Goal: Information Seeking & Learning: Find specific fact

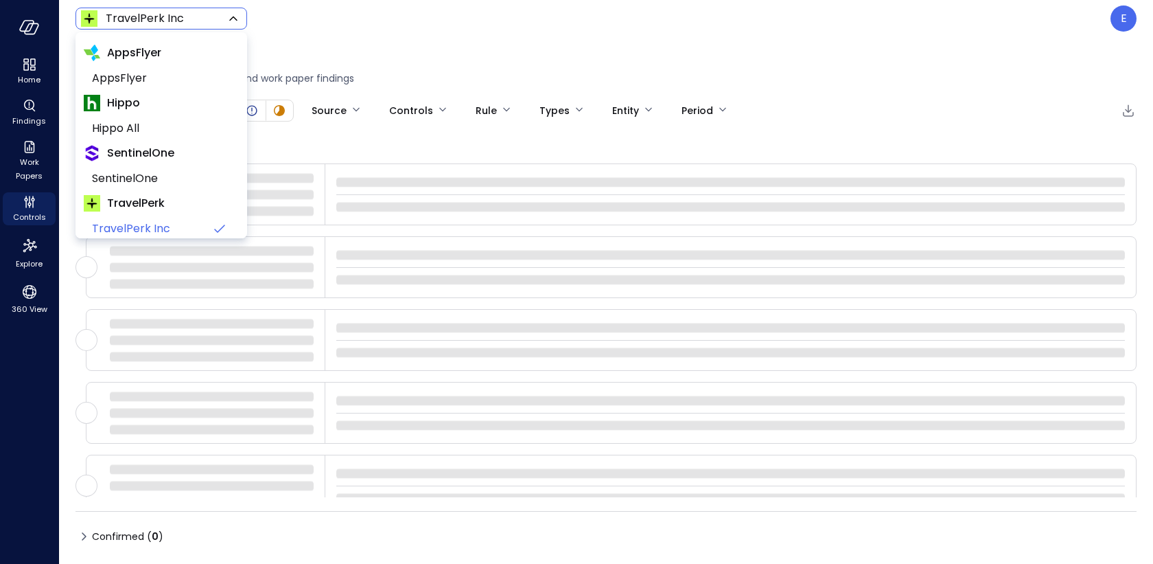
click at [168, 10] on body "Home Findings Work Papers Controls Explore 360 View TravelPerk Inc ****** ​ E F…" at bounding box center [576, 282] width 1153 height 564
click at [1120, 18] on div at bounding box center [576, 282] width 1153 height 564
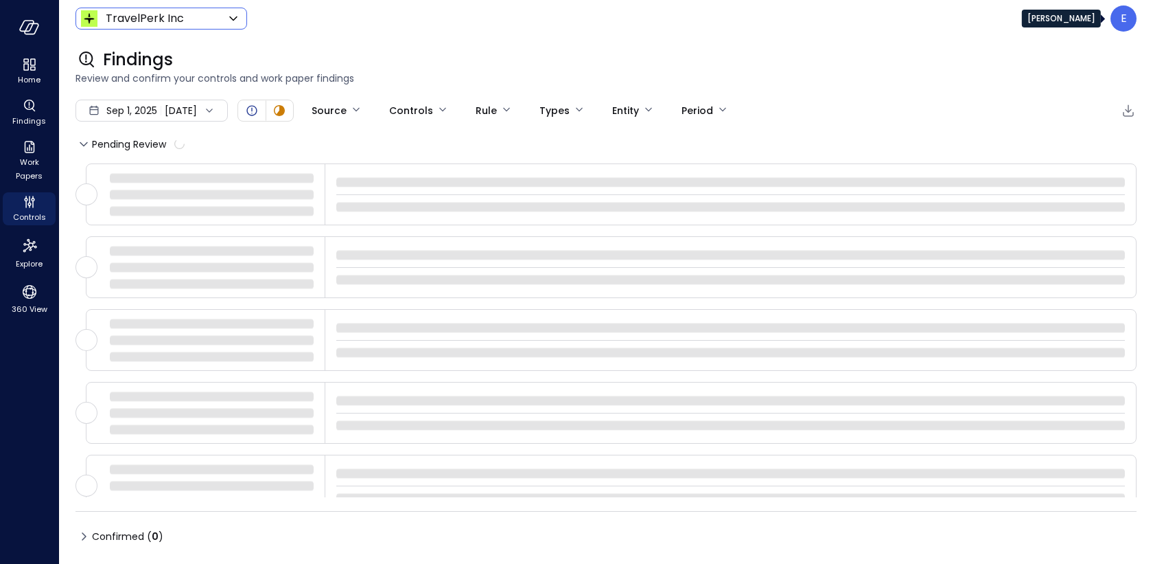
click at [1120, 18] on div "E" at bounding box center [1124, 18] width 26 height 26
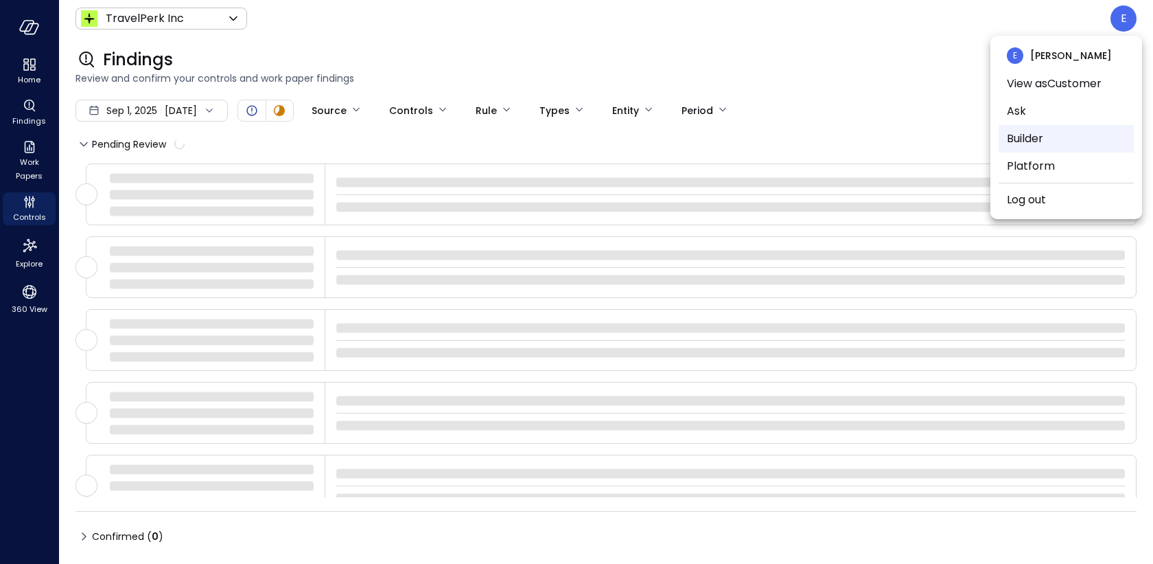
click at [1061, 134] on li "Builder" at bounding box center [1066, 138] width 135 height 27
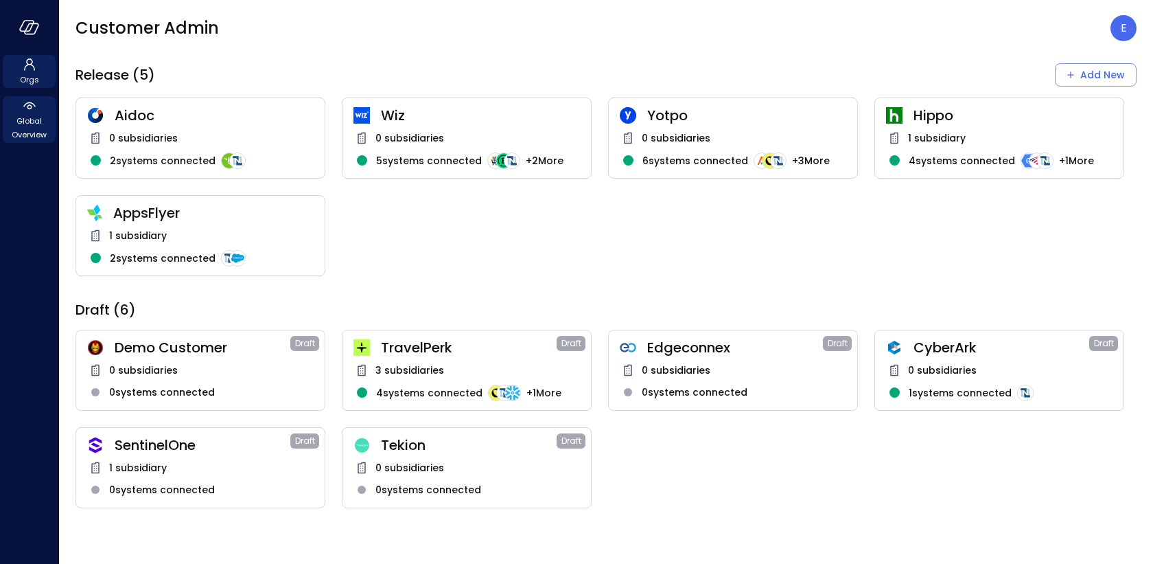
click at [30, 116] on span "Global Overview" at bounding box center [29, 127] width 42 height 27
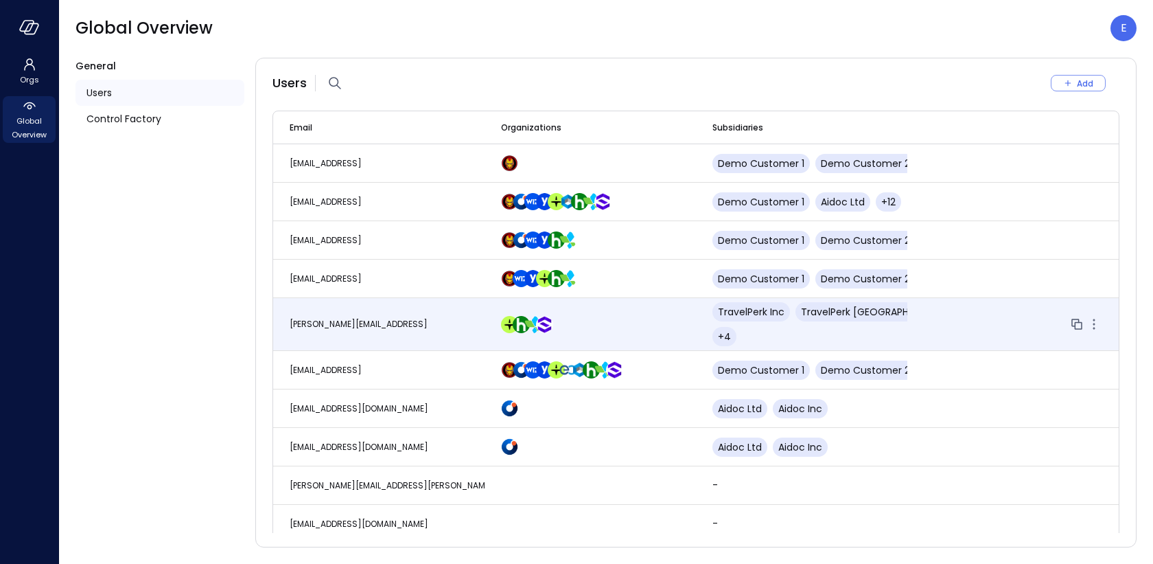
click at [330, 318] on span "eleanor.yehudai@safebooks.ai" at bounding box center [359, 324] width 138 height 12
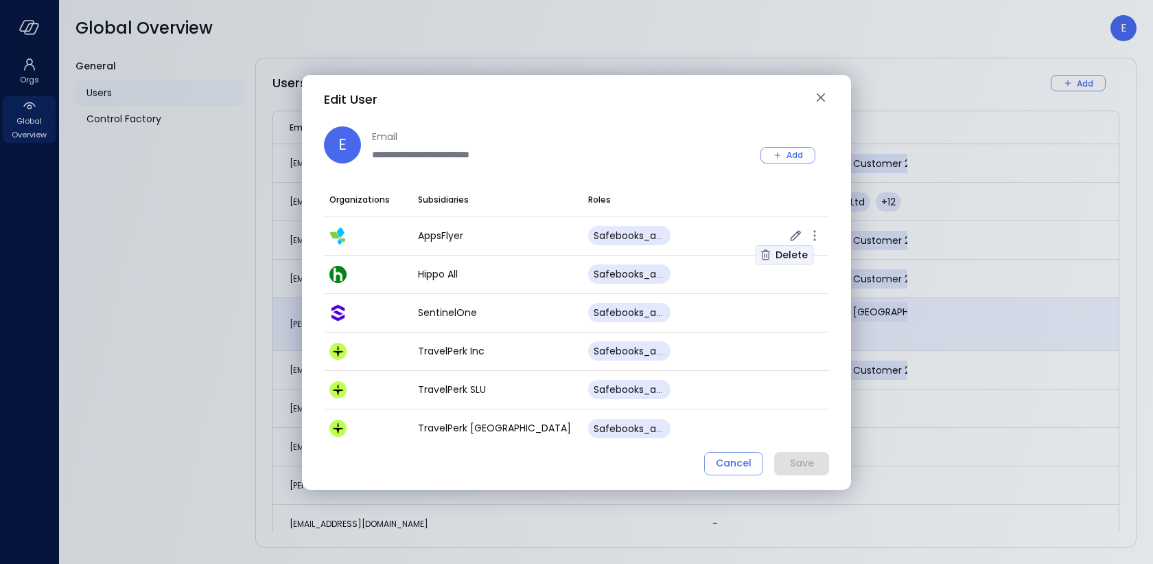
click at [789, 249] on div "Delete" at bounding box center [792, 254] width 32 height 17
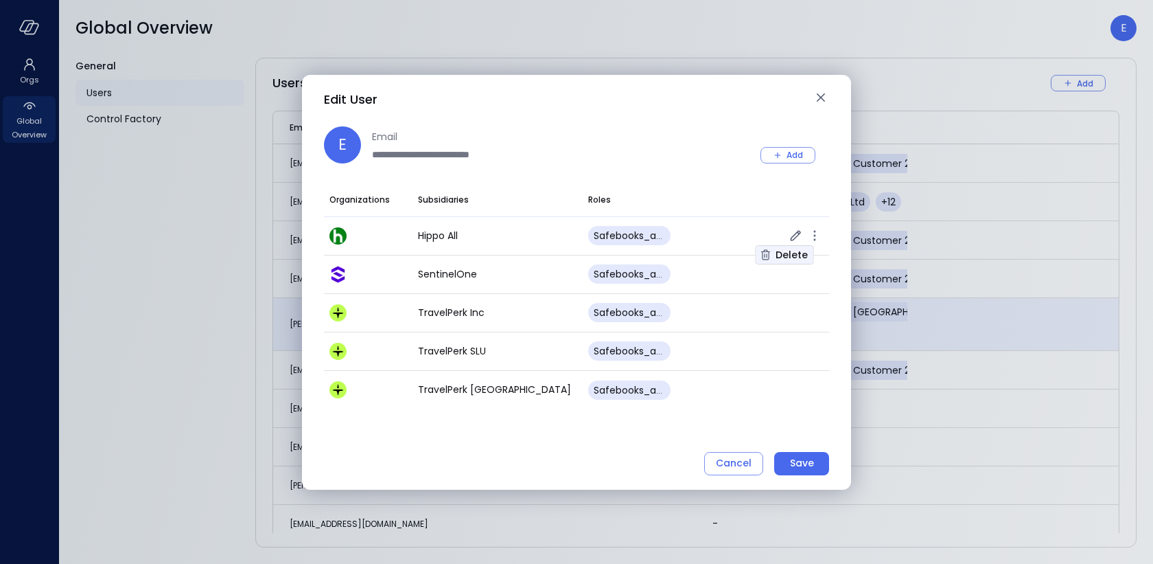
click at [796, 255] on div "Delete" at bounding box center [792, 254] width 32 height 17
click at [800, 253] on div "Delete" at bounding box center [792, 254] width 32 height 17
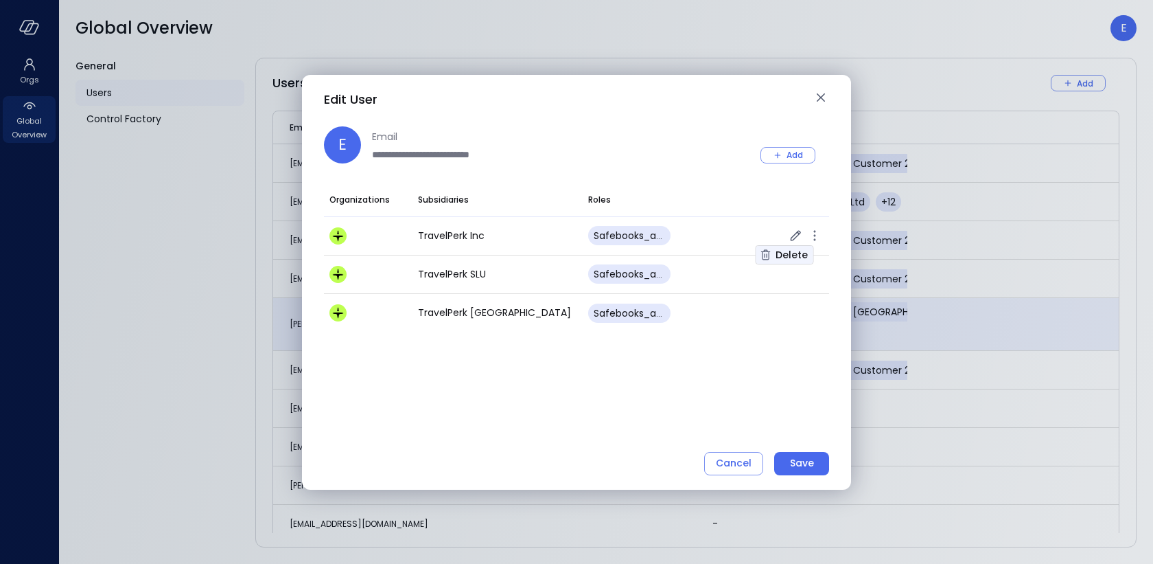
click at [796, 255] on div "Delete" at bounding box center [792, 254] width 32 height 17
click at [796, 251] on div "Delete" at bounding box center [792, 254] width 32 height 17
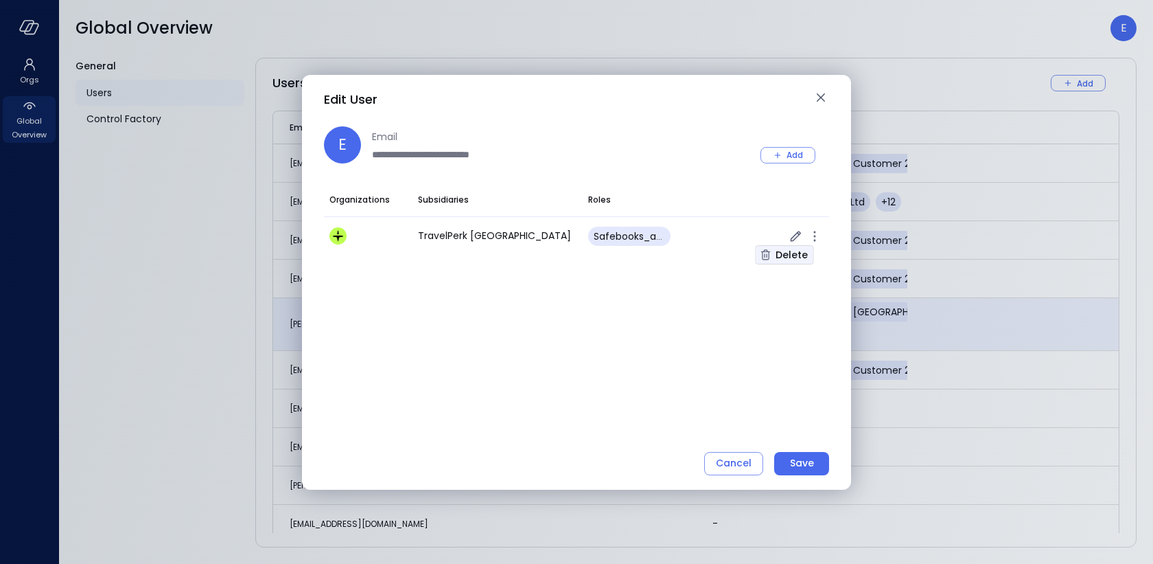
click at [799, 253] on div "Delete" at bounding box center [792, 254] width 32 height 17
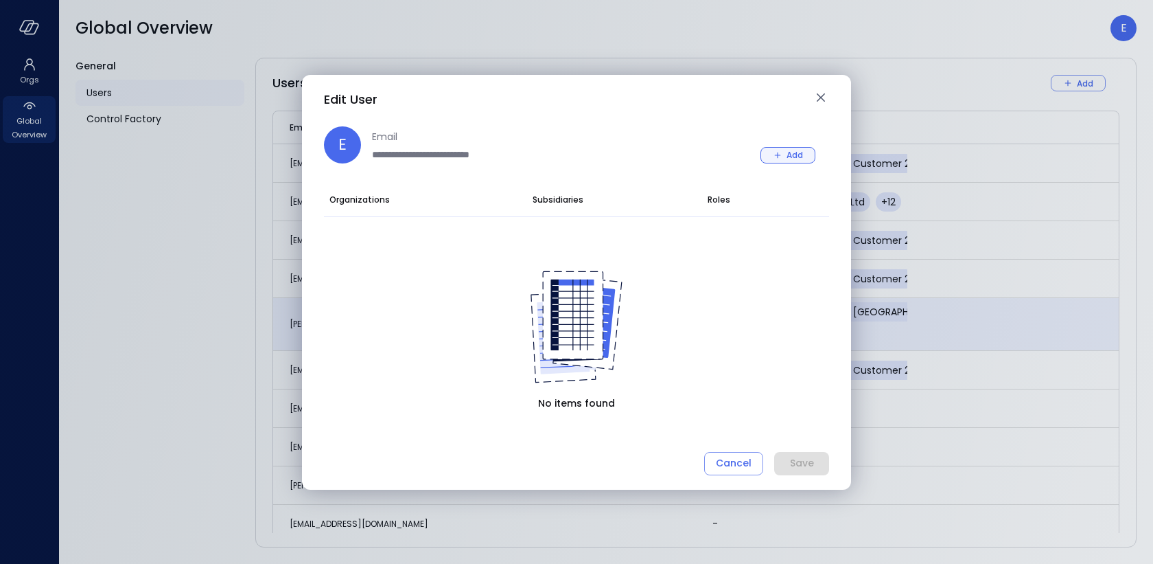
click at [787, 152] on div "Add" at bounding box center [795, 155] width 16 height 14
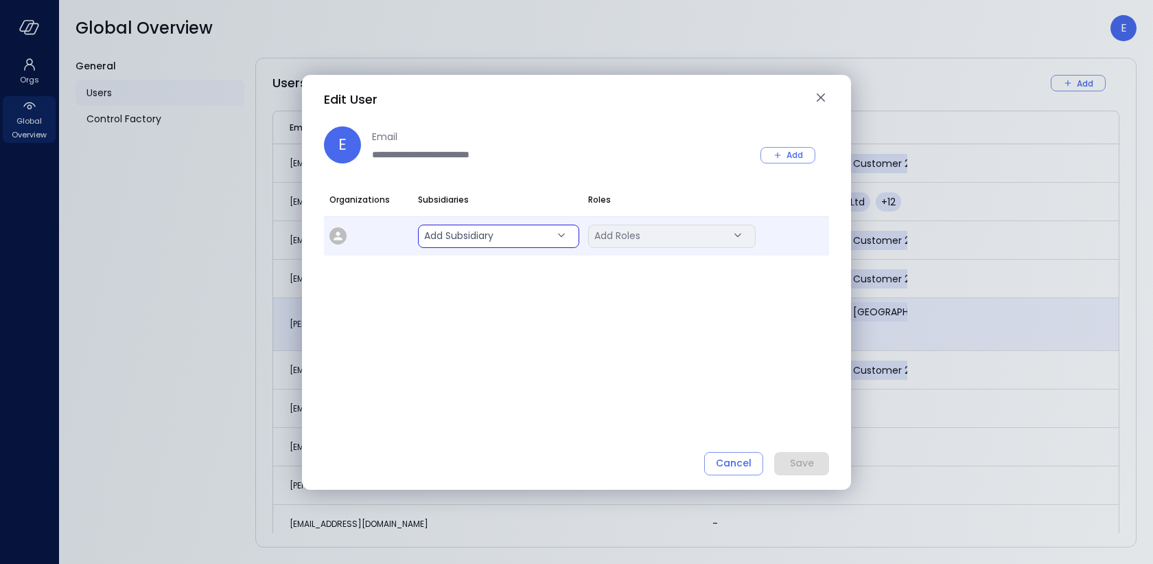
click at [558, 236] on body "Orgs Global Overview Global Overview E General Users Control Factory Users Add …" at bounding box center [576, 282] width 1153 height 564
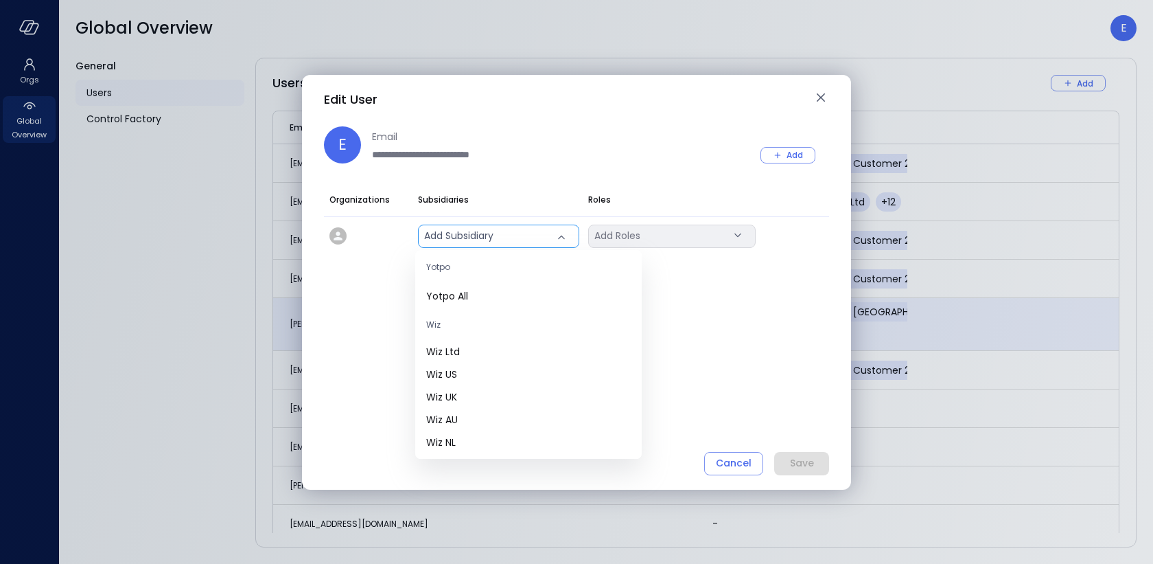
scroll to position [544, 0]
click at [496, 336] on span "Wiz Ltd" at bounding box center [528, 337] width 205 height 14
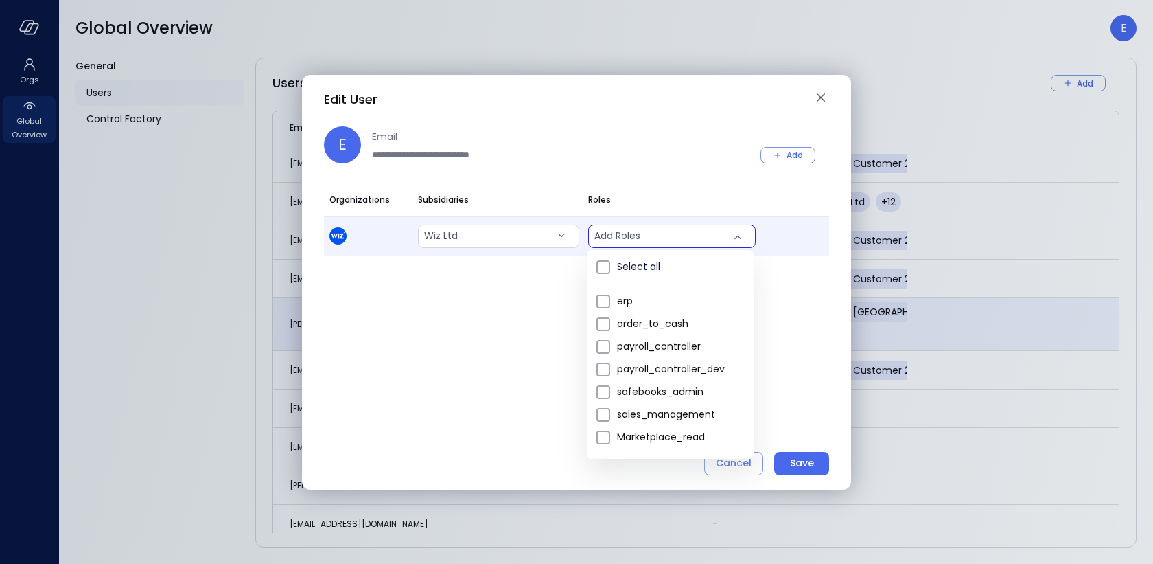
click at [644, 237] on body "Orgs Global Overview Global Overview E General Users Control Factory Users Add …" at bounding box center [576, 282] width 1153 height 564
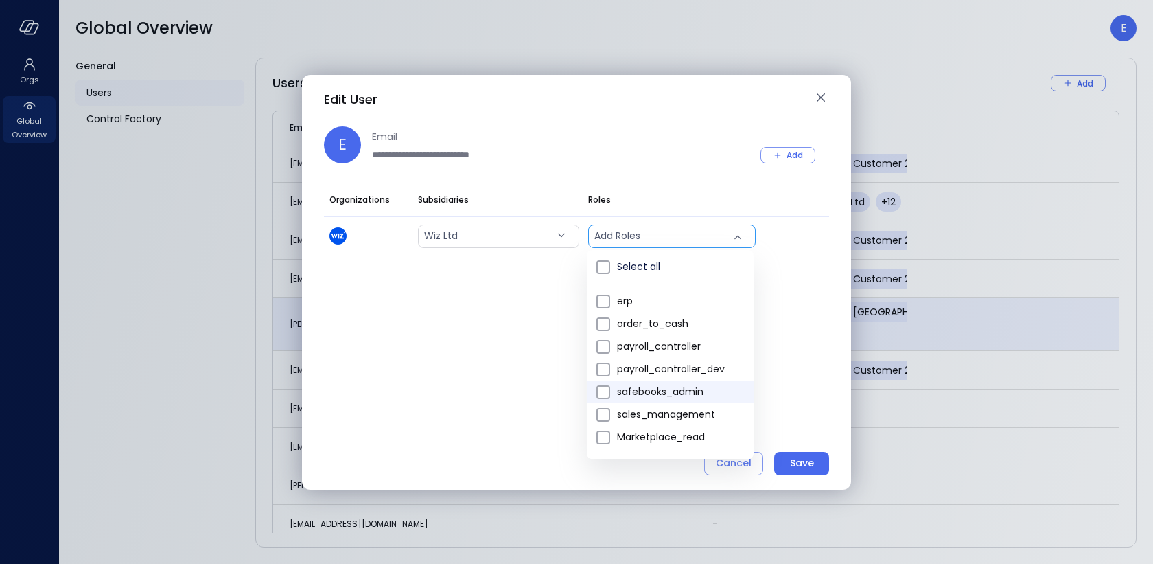
click at [649, 391] on span "safebooks_admin" at bounding box center [680, 391] width 126 height 14
type input "*"
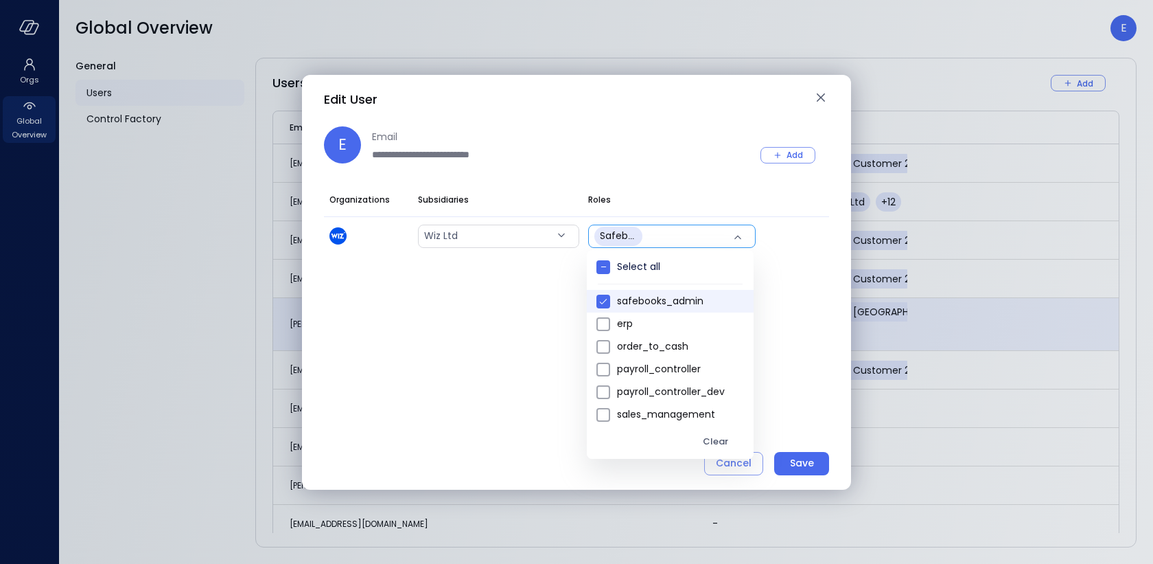
click at [686, 189] on div at bounding box center [576, 282] width 1153 height 564
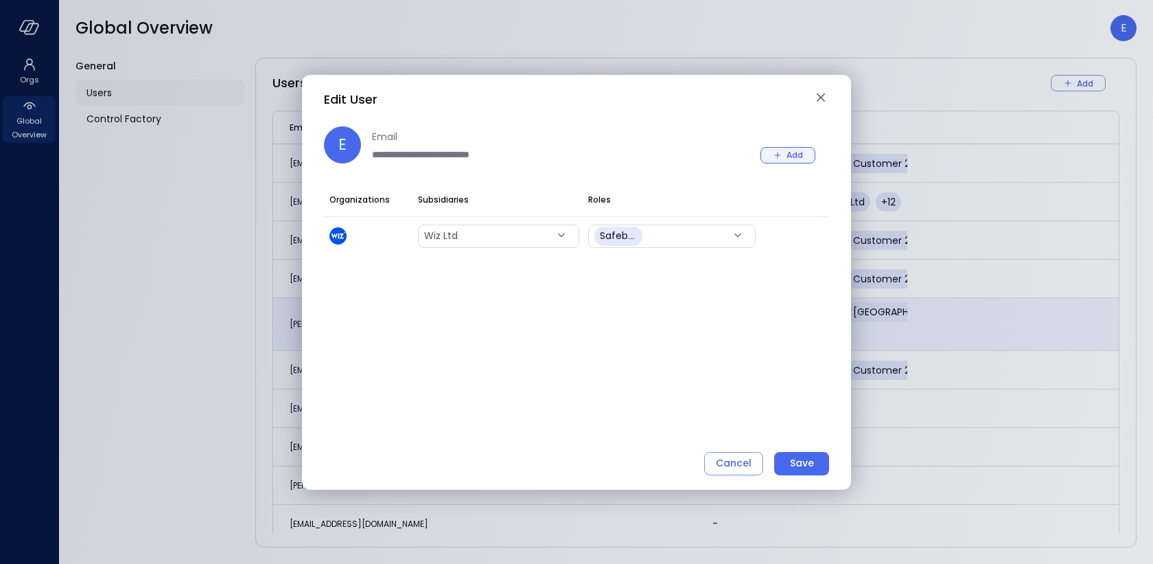
click at [779, 154] on icon "button" at bounding box center [778, 155] width 12 height 12
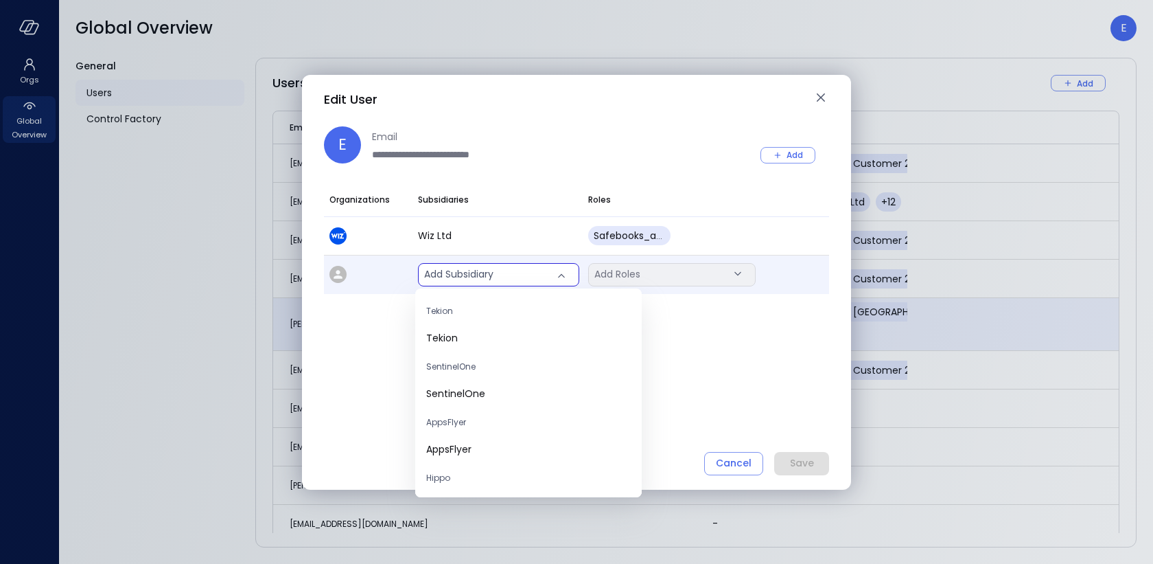
click at [498, 273] on body "Orgs Global Overview Global Overview E General Users Control Factory Users Add …" at bounding box center [576, 282] width 1153 height 564
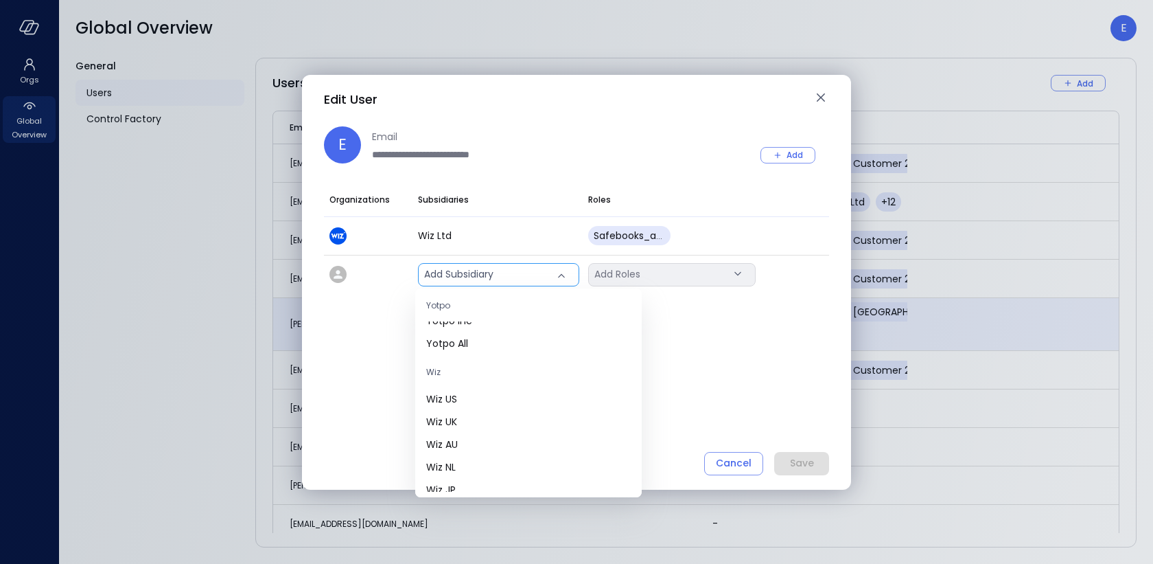
scroll to position [520, 0]
click at [483, 397] on span "Wiz US" at bounding box center [528, 398] width 205 height 14
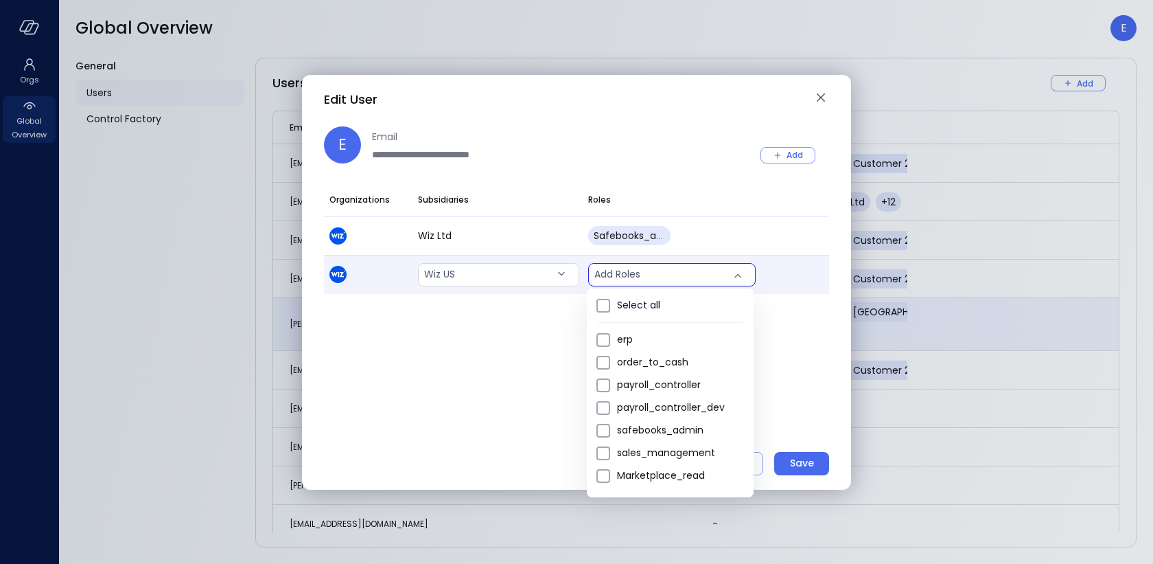
click at [678, 277] on body "Orgs Global Overview Global Overview E General Users Control Factory Users Add …" at bounding box center [576, 282] width 1153 height 564
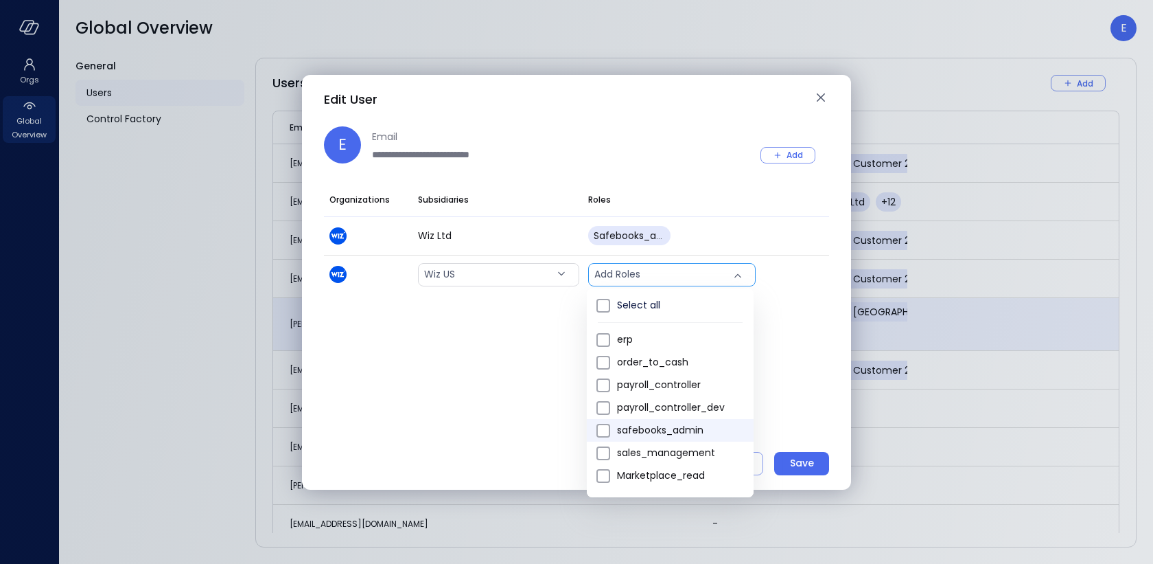
click at [664, 433] on span "safebooks_admin" at bounding box center [680, 430] width 126 height 14
type input "*"
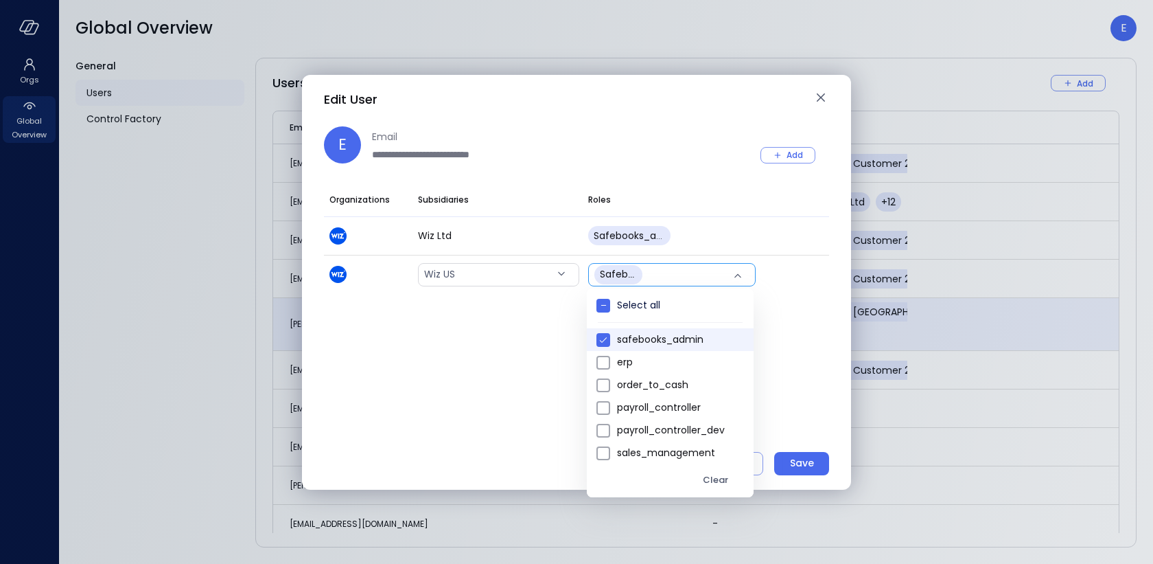
click at [826, 408] on div at bounding box center [576, 282] width 1153 height 564
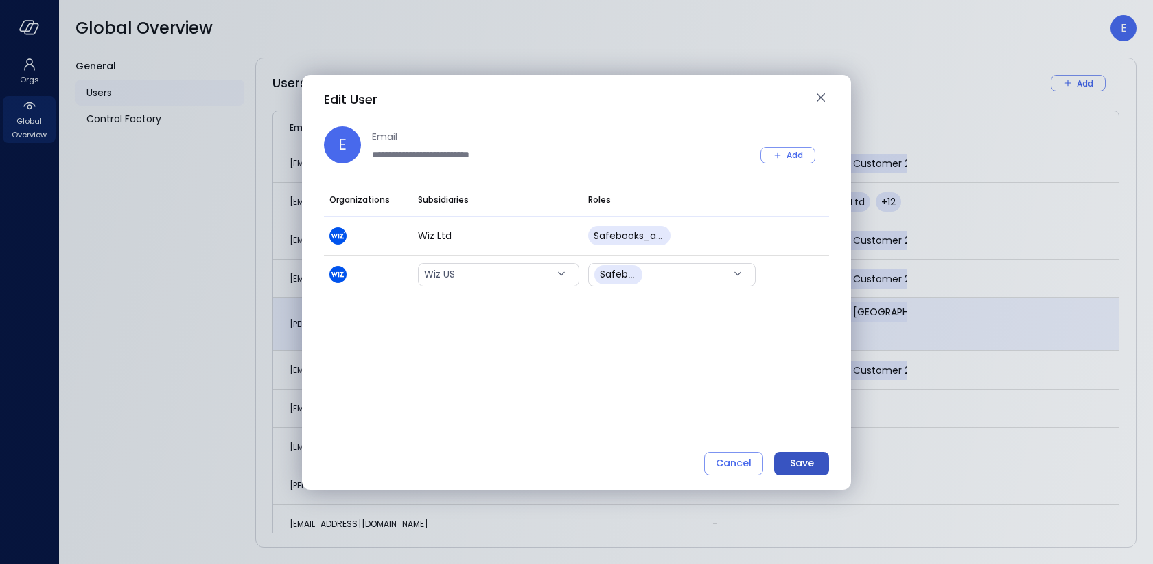
click at [805, 465] on div "Save" at bounding box center [802, 462] width 24 height 17
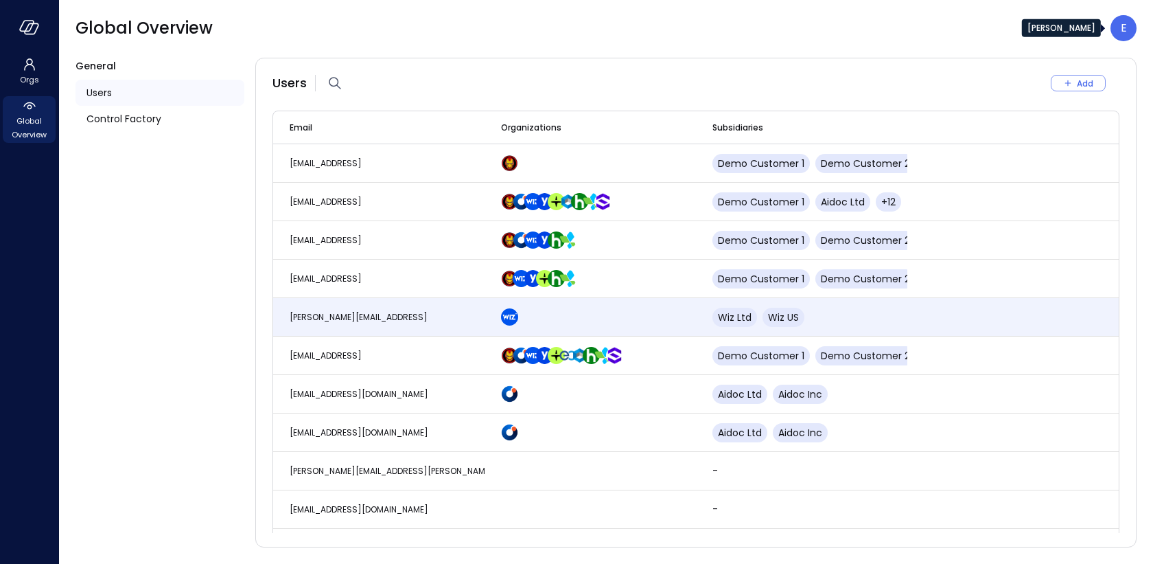
click at [1132, 22] on div "E" at bounding box center [1124, 28] width 26 height 26
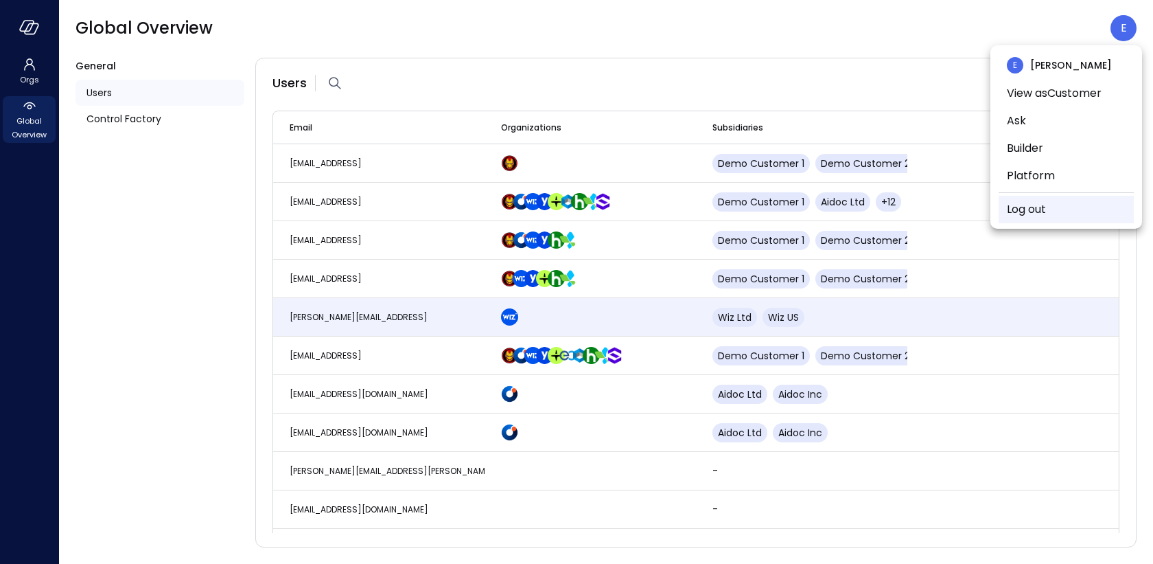
click at [1062, 214] on li "Log out" at bounding box center [1066, 209] width 135 height 27
click at [1026, 207] on link "Log out" at bounding box center [1026, 209] width 39 height 16
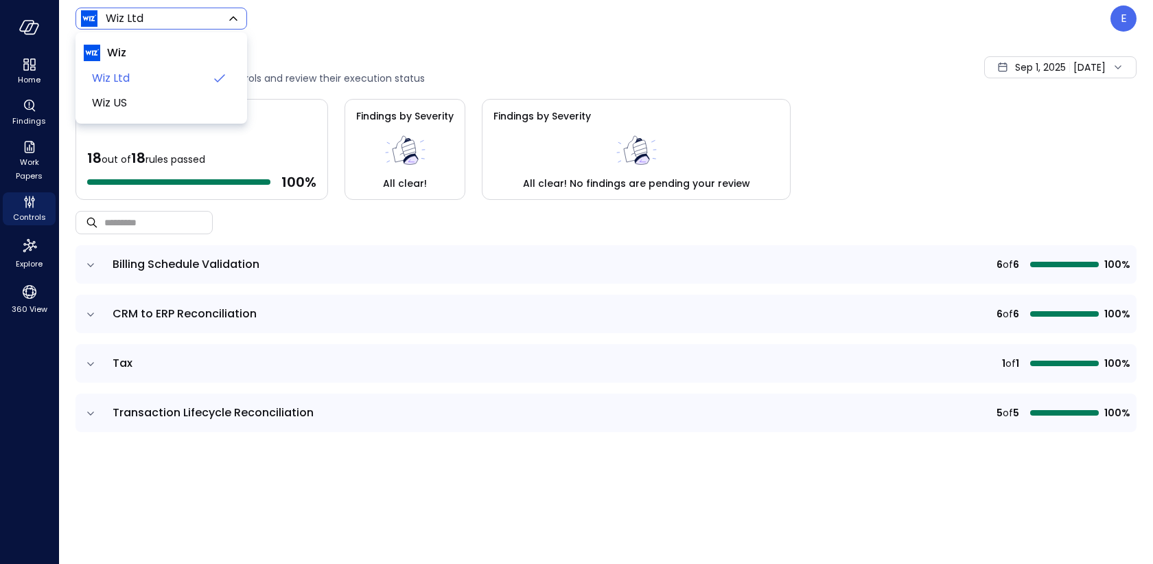
click at [164, 19] on body "Home Findings Work Papers Controls Explore 360 View Wiz Ltd ****** ​ E Controls…" at bounding box center [576, 282] width 1153 height 564
click at [143, 100] on span "Wiz US" at bounding box center [160, 103] width 136 height 16
type input "******"
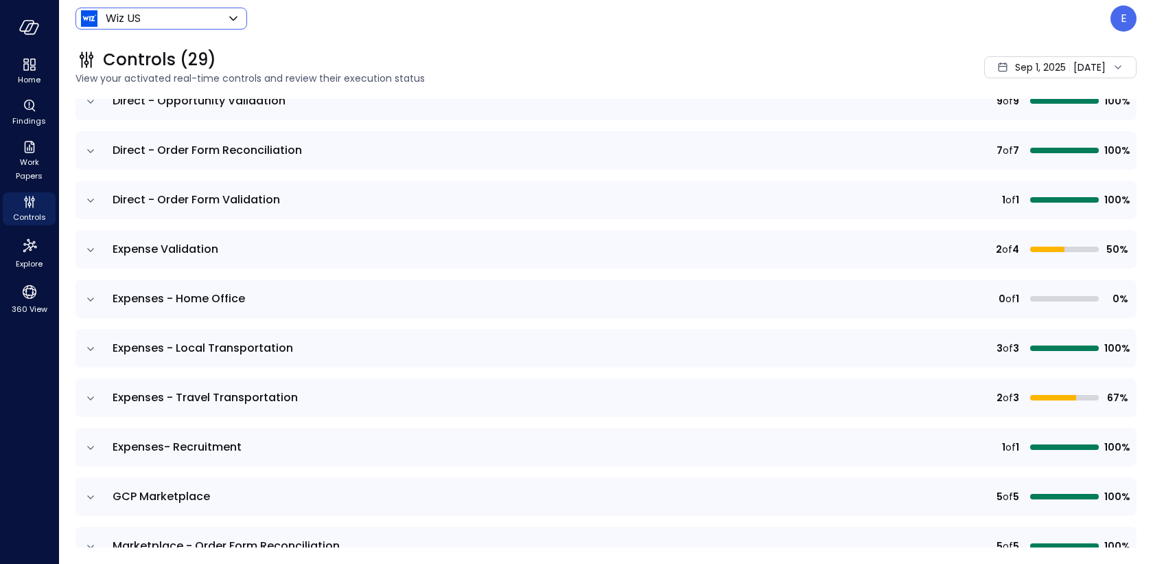
scroll to position [356, 0]
click at [93, 244] on icon "expand row" at bounding box center [91, 249] width 14 height 14
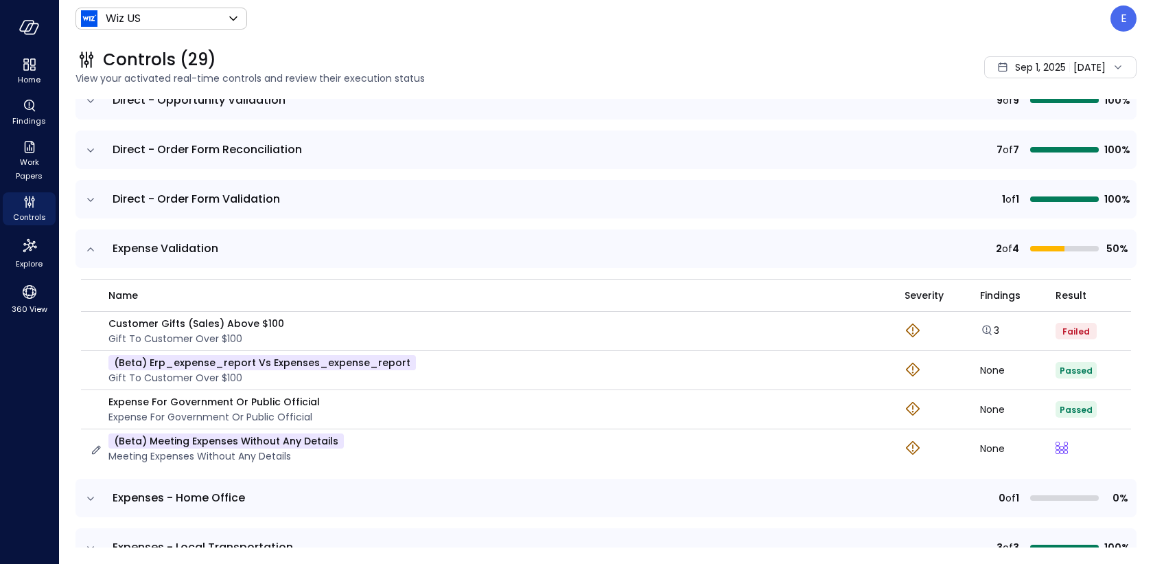
click at [308, 437] on p "(beta) Meeting Expenses Without Any Details" at bounding box center [225, 440] width 235 height 15
copy p "(beta) Meeting Expenses Without Any Details"
click at [1052, 71] on div "Sep 1, 2025 Sep 9, 2025" at bounding box center [1060, 67] width 152 height 22
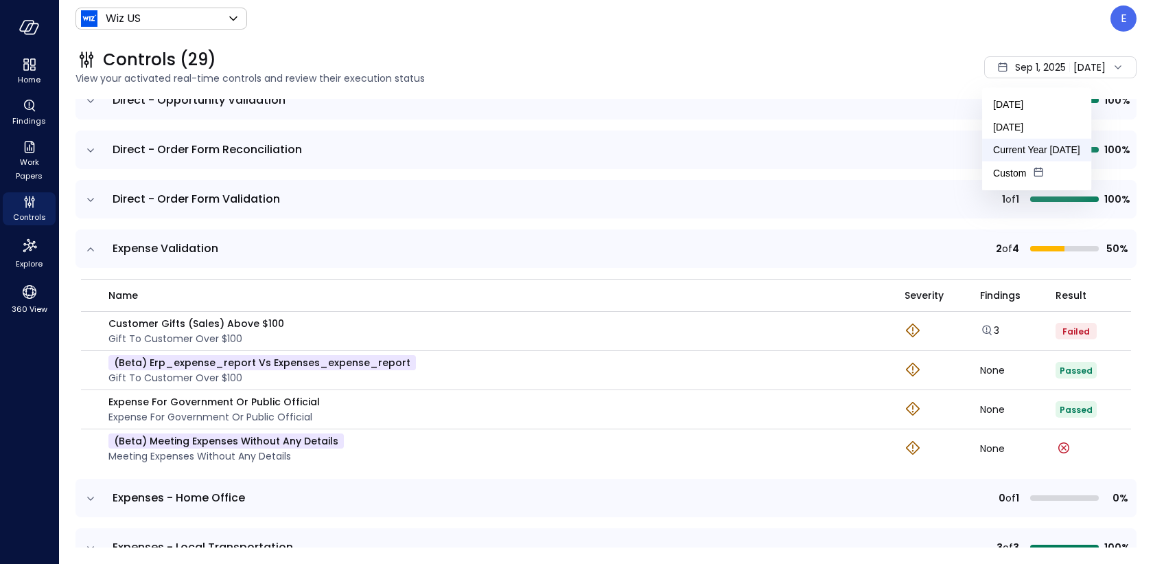
click at [1029, 150] on li "Current Year 2025" at bounding box center [1036, 150] width 109 height 23
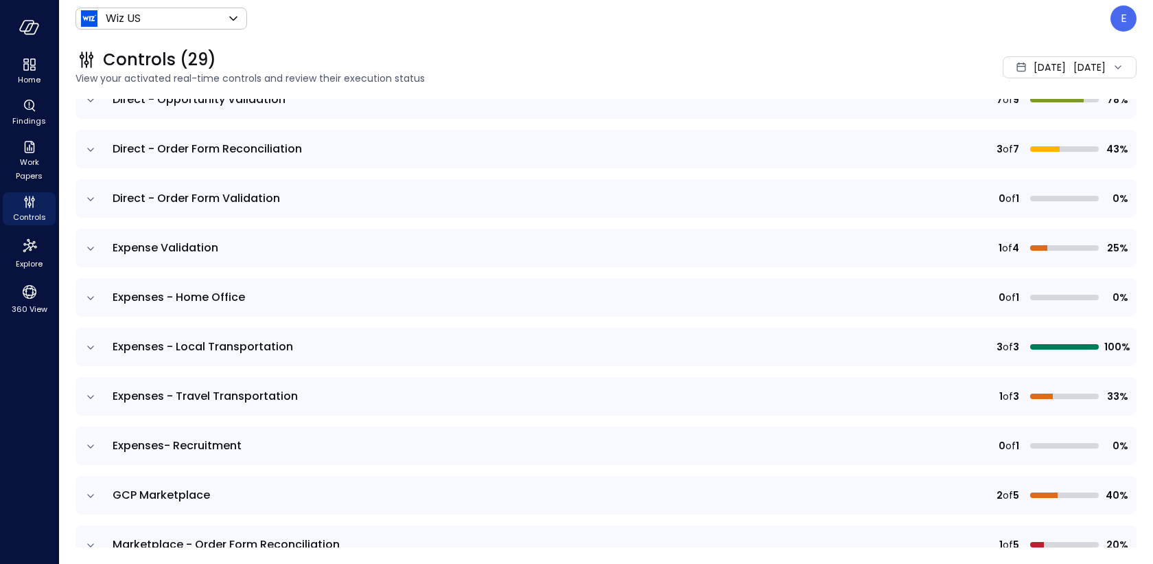
scroll to position [356, 0]
click at [89, 246] on icon "expand row" at bounding box center [91, 249] width 14 height 14
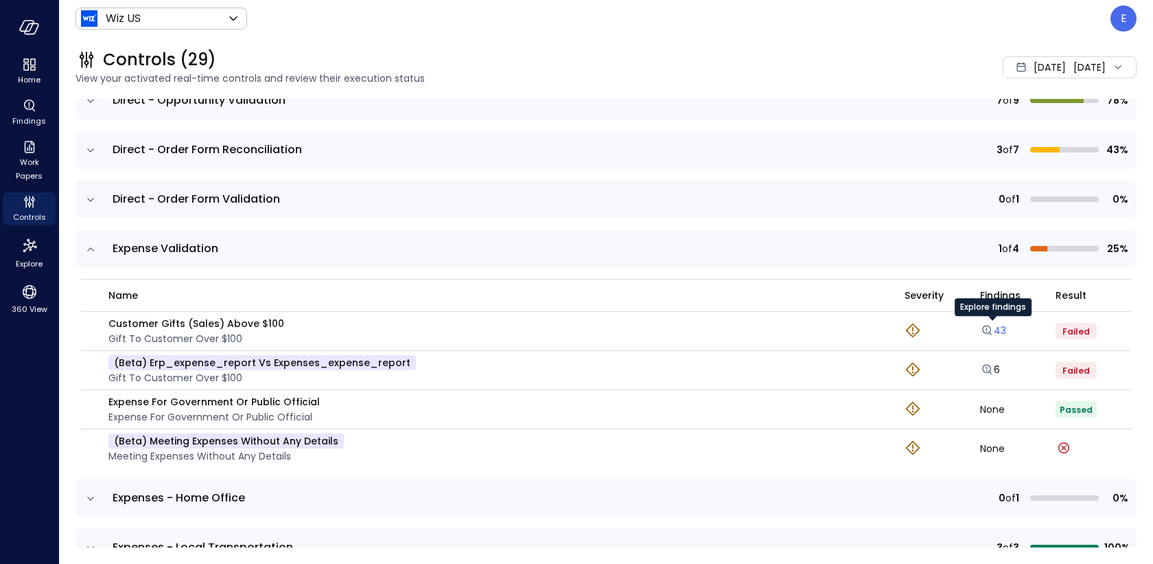
click at [991, 326] on icon "Explore findings" at bounding box center [987, 330] width 14 height 14
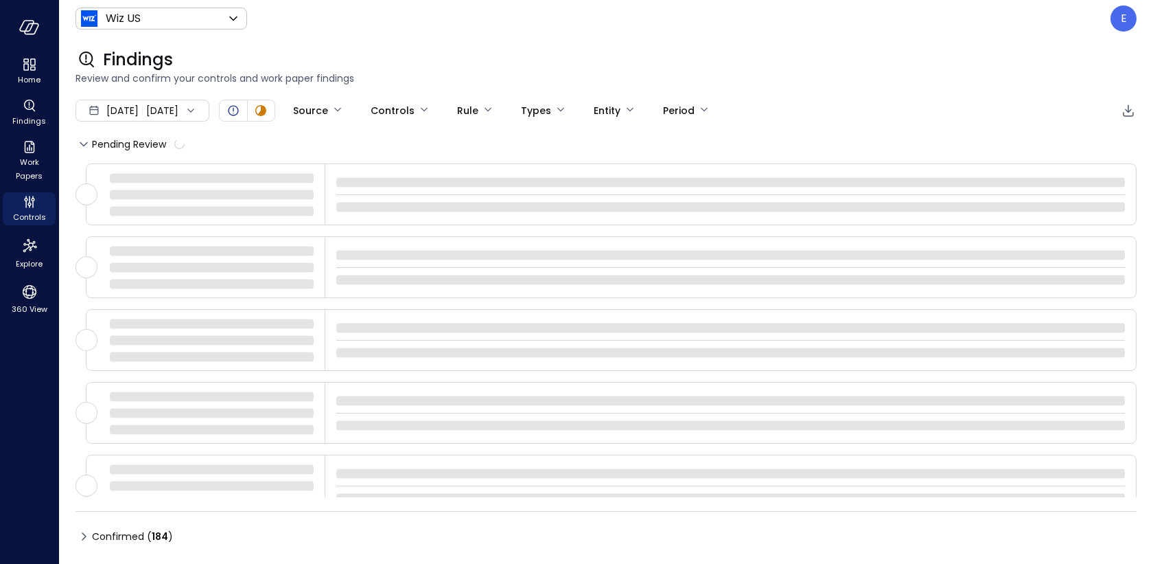
type input "****"
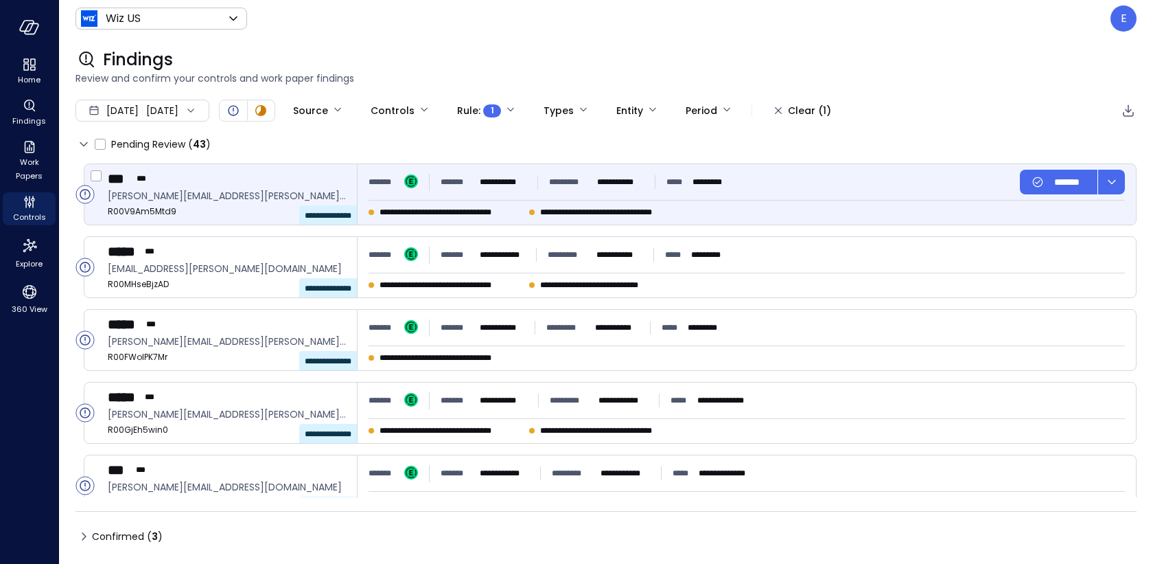
click at [523, 207] on span "**********" at bounding box center [452, 212] width 144 height 14
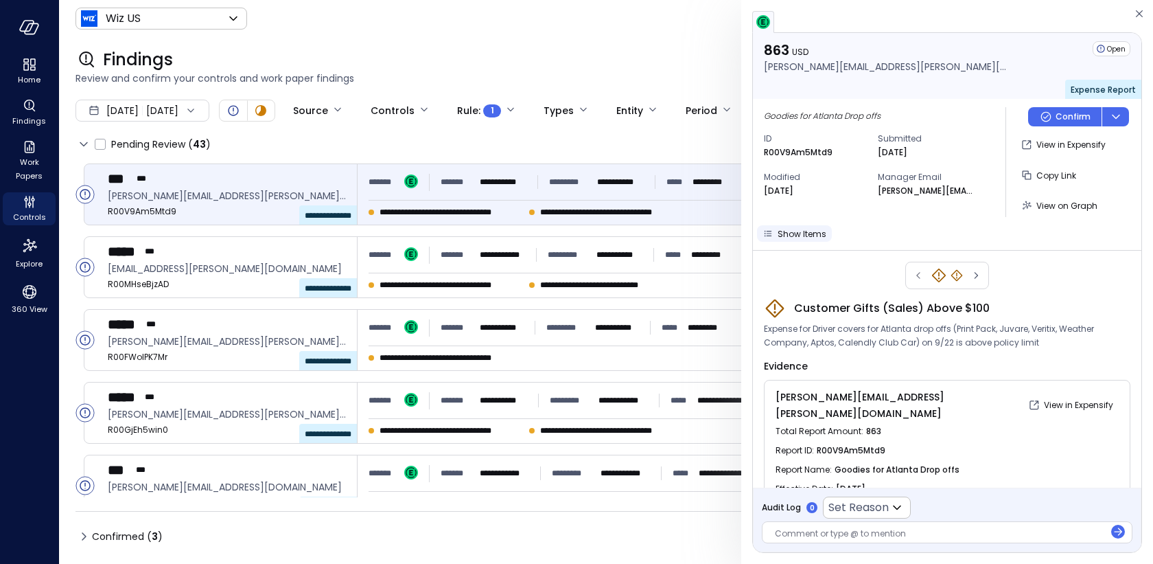
click at [795, 231] on span "Show Items" at bounding box center [802, 234] width 49 height 12
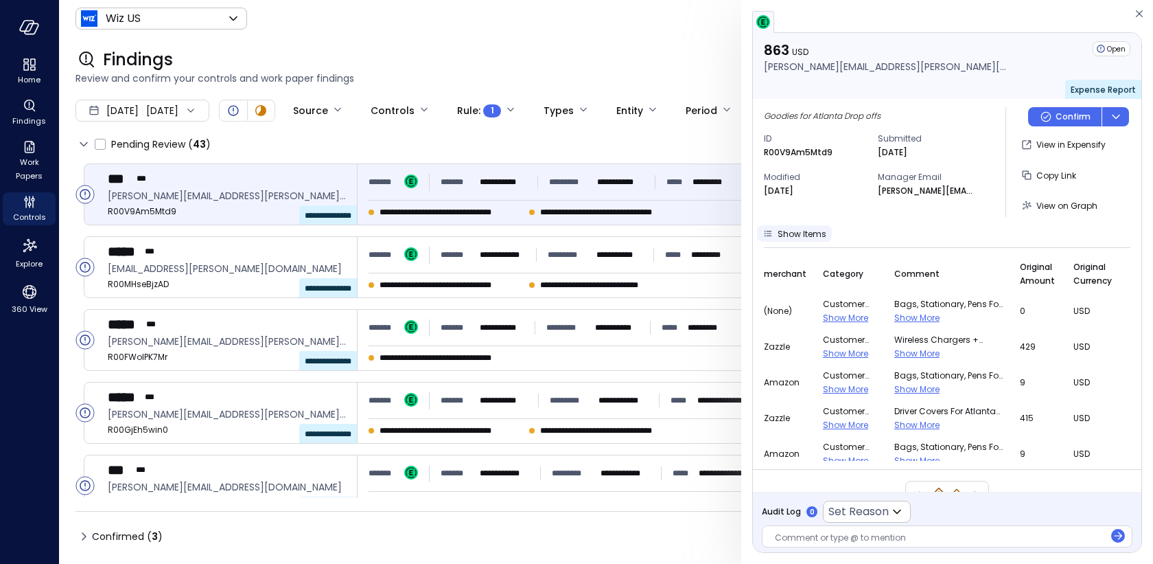
click at [790, 229] on span "Show Items" at bounding box center [802, 234] width 49 height 12
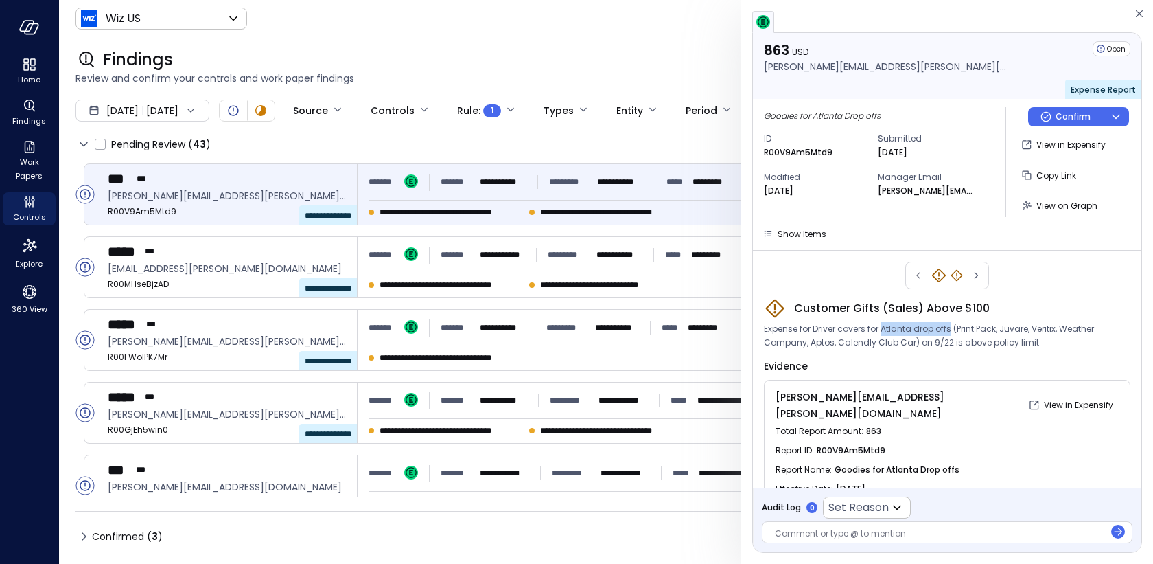
drag, startPoint x: 883, startPoint y: 327, endPoint x: 950, endPoint y: 326, distance: 66.6
click at [950, 324] on span "Expense for Driver covers for Atlanta drop offs (Print Pack, Juvare, Veritix, W…" at bounding box center [947, 335] width 367 height 27
copy span "Atlanta drop offs"
click at [781, 235] on span "Show Items" at bounding box center [802, 234] width 49 height 12
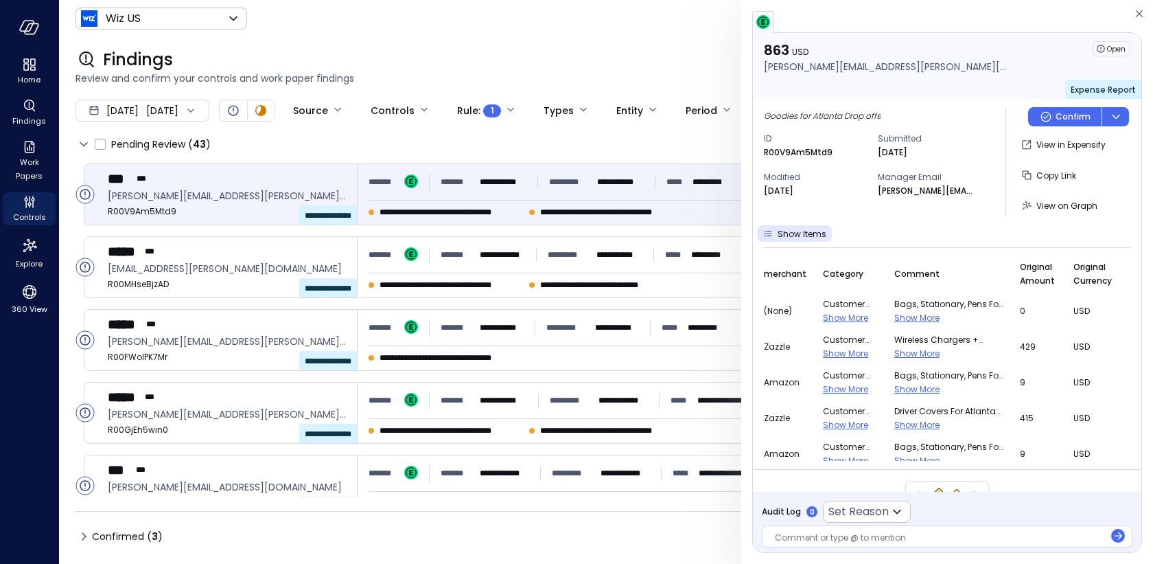
click at [924, 421] on span "Show More" at bounding box center [916, 425] width 45 height 12
click at [778, 232] on span "Show Items" at bounding box center [802, 234] width 49 height 12
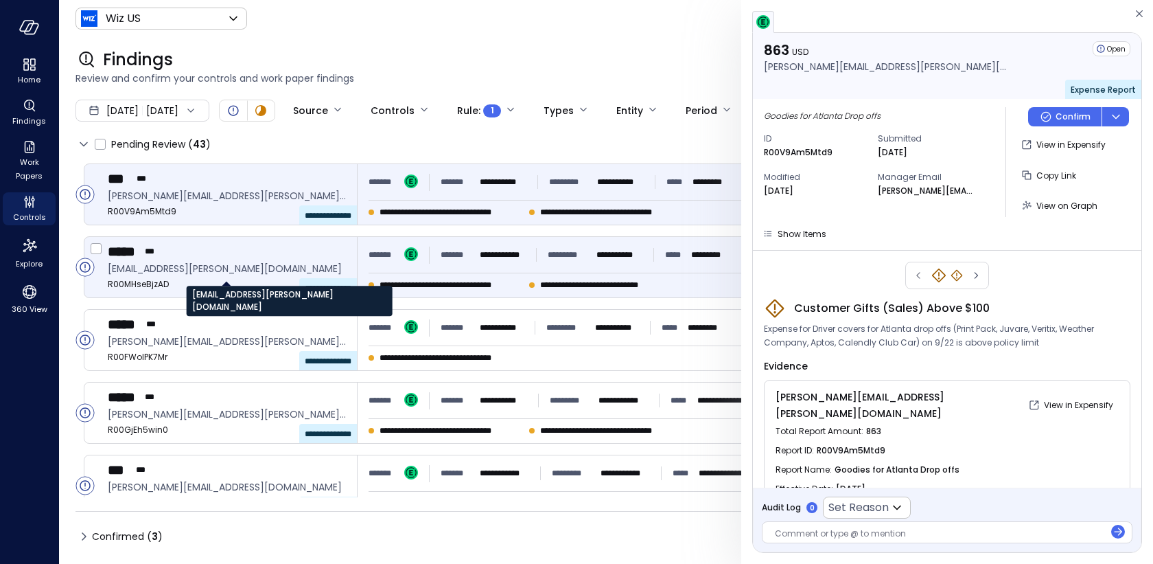
click at [278, 267] on span "matt.joss@wiz.io" at bounding box center [227, 268] width 238 height 15
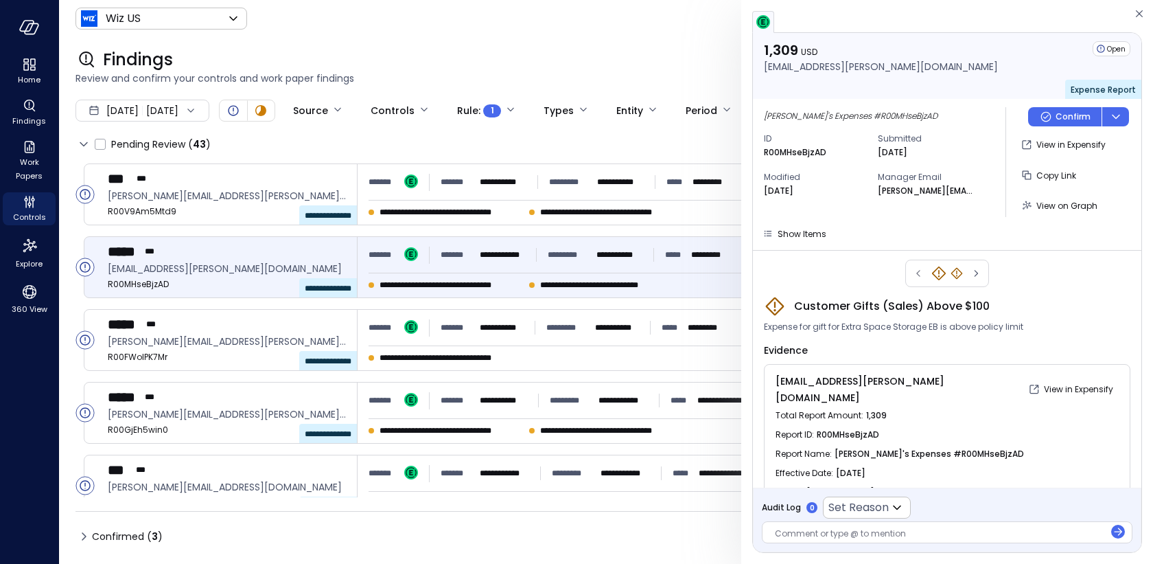
scroll to position [1, 0]
click at [783, 230] on span "Show Items" at bounding box center [802, 234] width 49 height 12
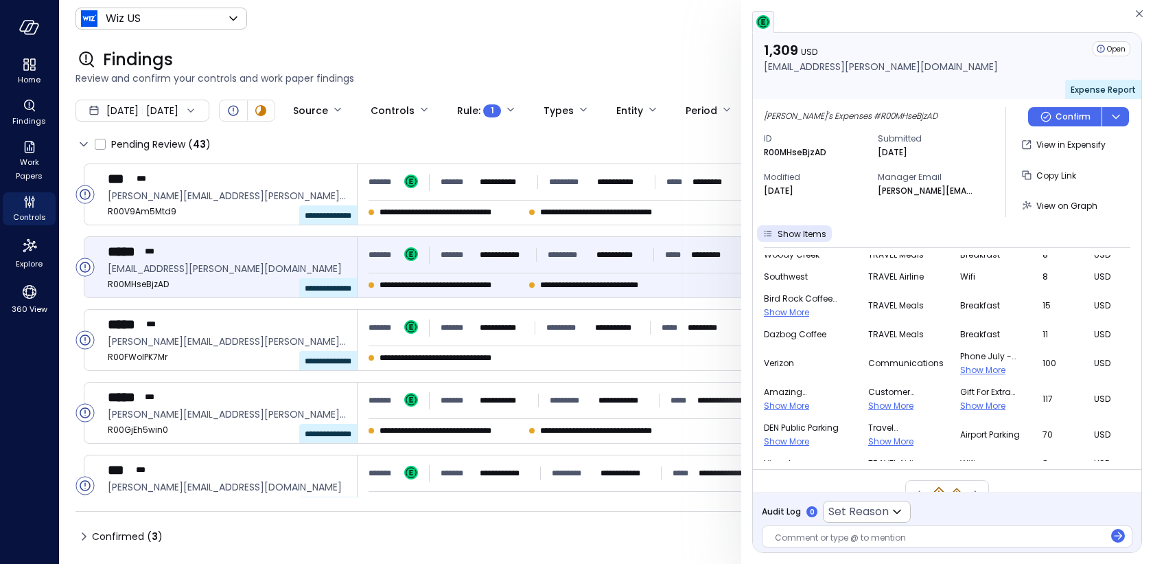
scroll to position [0, 0]
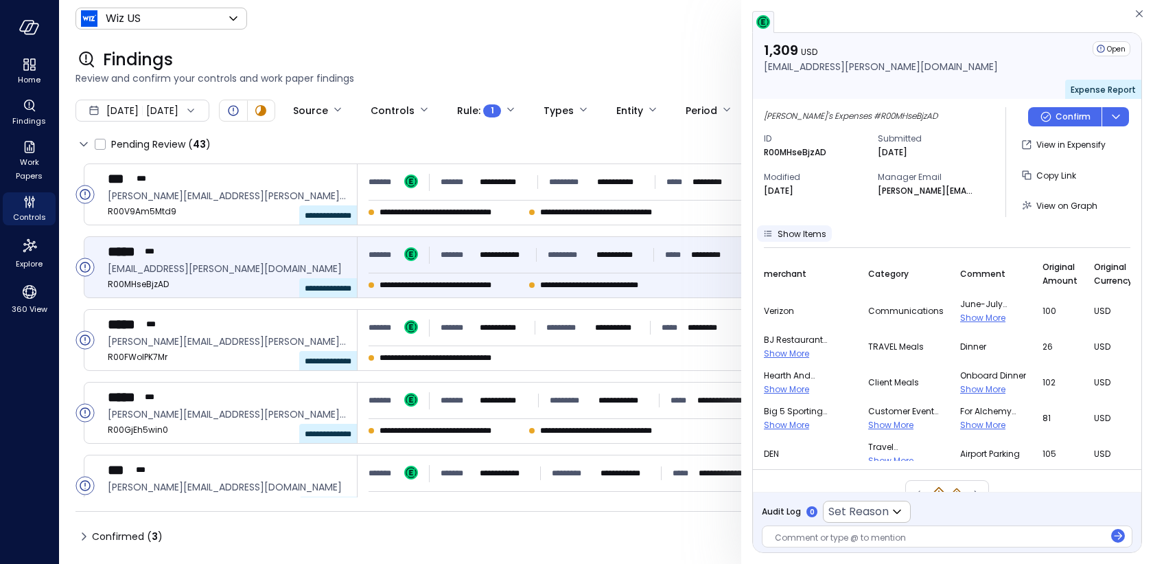
click at [778, 233] on span "Show Items" at bounding box center [802, 234] width 49 height 12
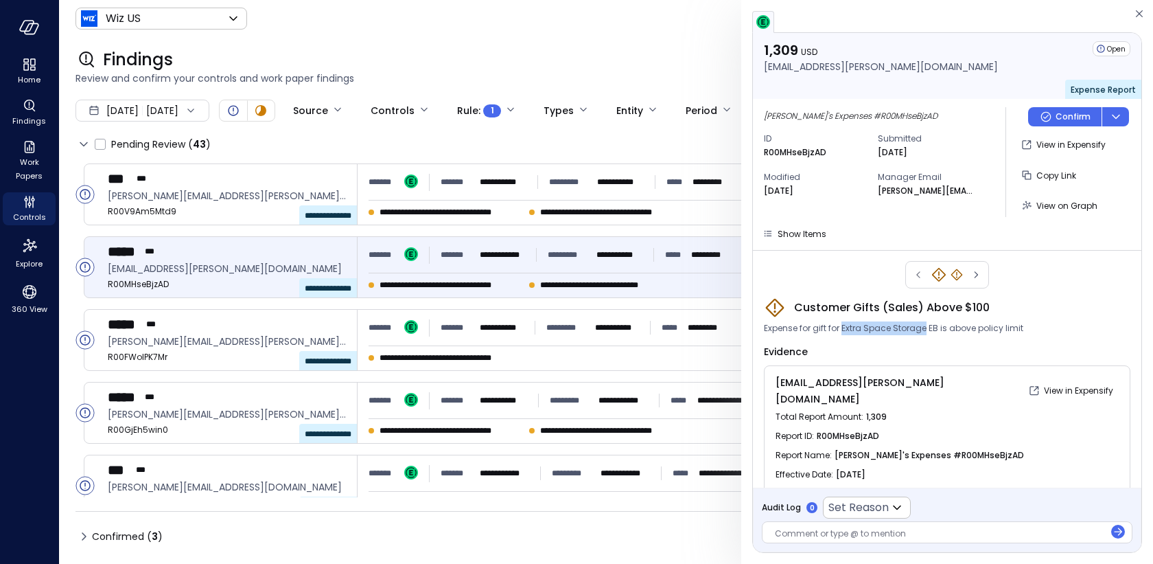
drag, startPoint x: 842, startPoint y: 324, endPoint x: 923, endPoint y: 325, distance: 81.0
click at [923, 325] on span "Expense for gift for Extra Space Storage EB is above policy limit" at bounding box center [893, 328] width 259 height 14
copy span "Extra Space Storage"
click at [773, 233] on icon "button" at bounding box center [768, 234] width 14 height 14
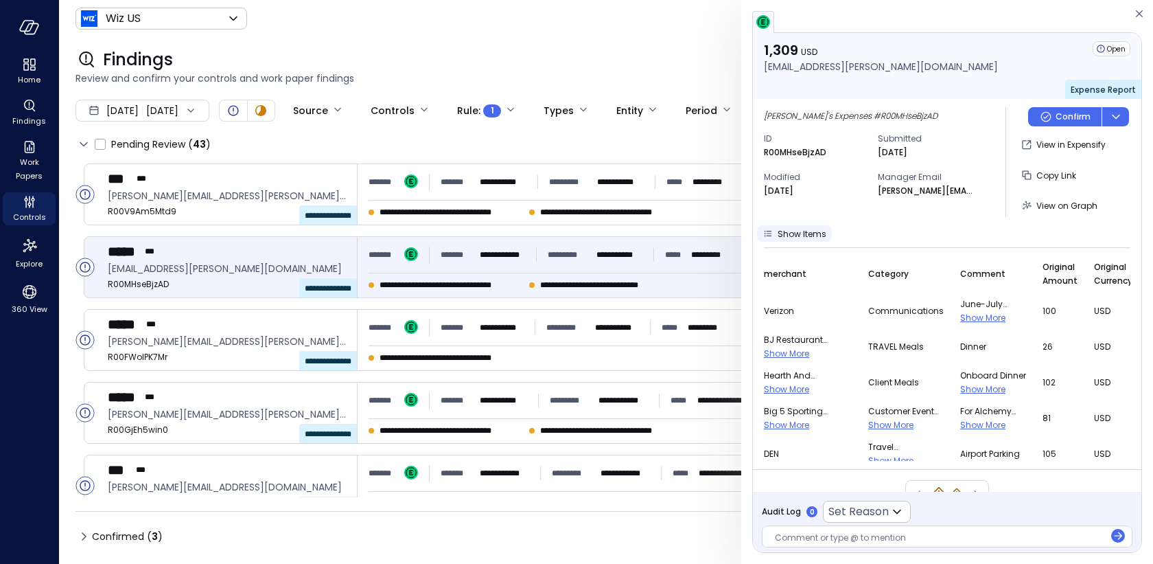
scroll to position [356, 0]
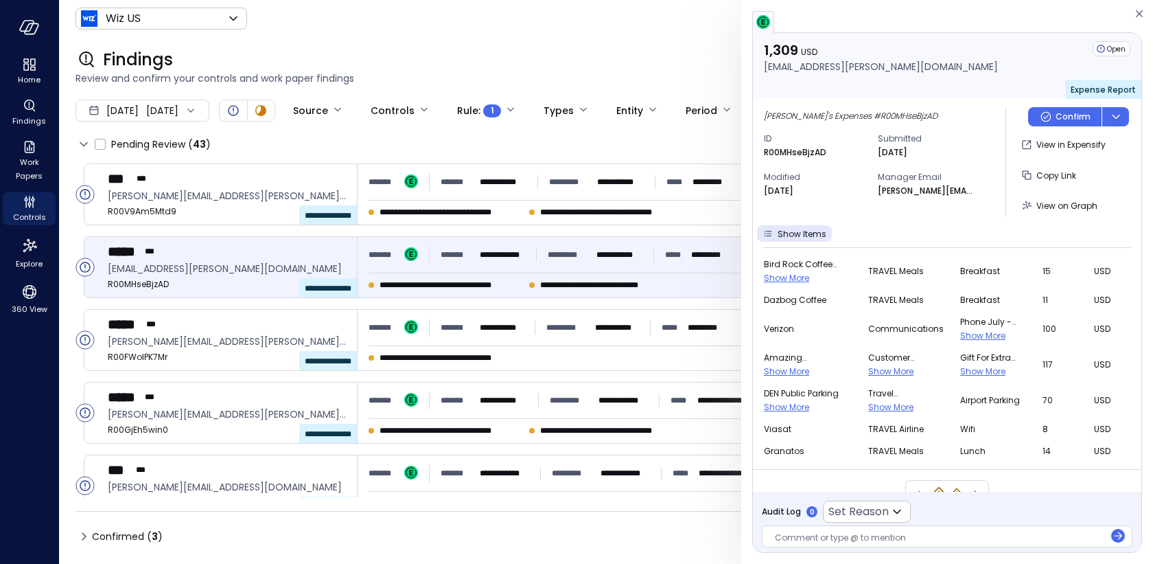
click at [960, 368] on span "Show More" at bounding box center [982, 371] width 45 height 12
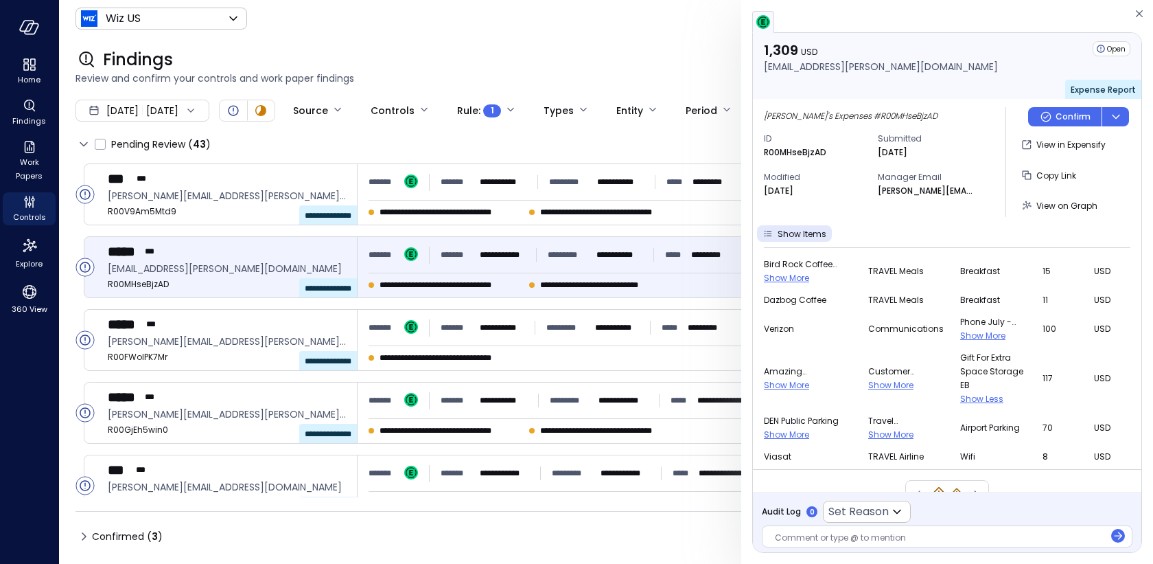
click at [869, 386] on span "Show More" at bounding box center [890, 385] width 45 height 12
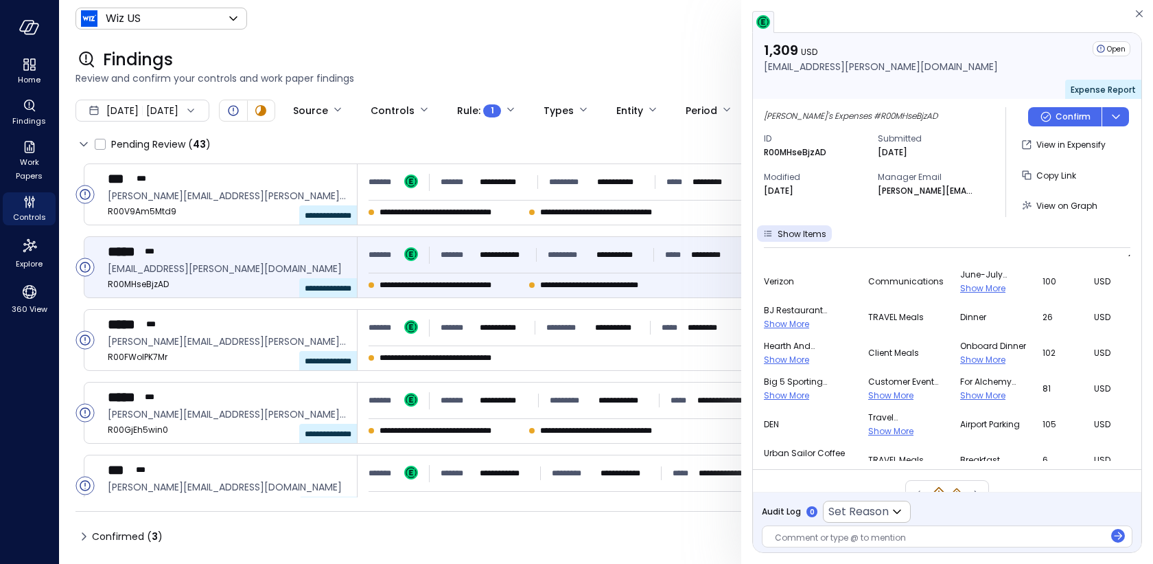
scroll to position [570, 0]
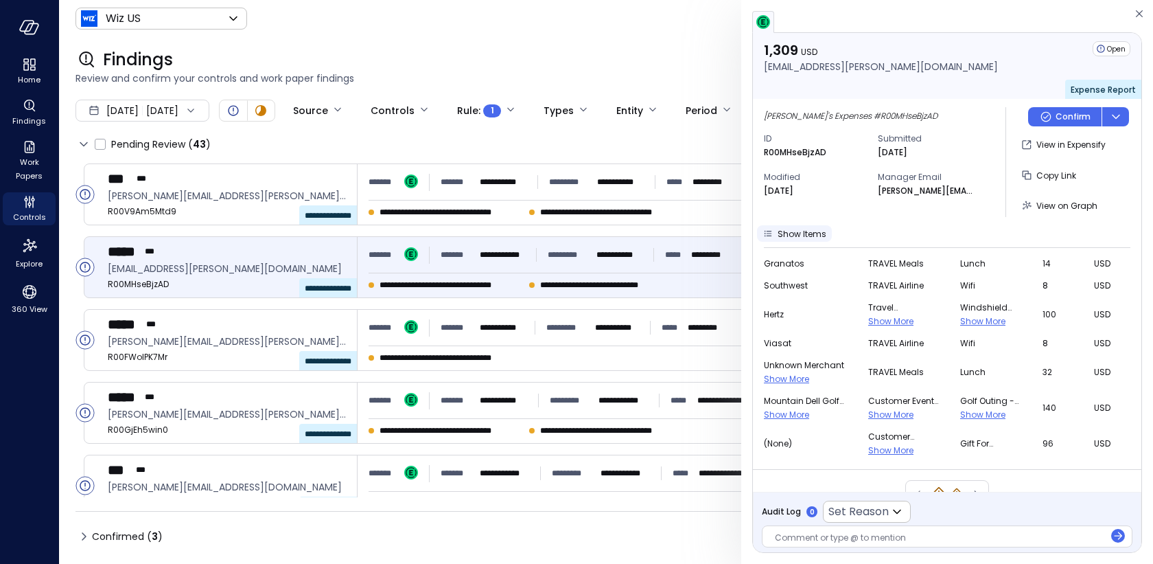
click at [783, 230] on span "Show Items" at bounding box center [802, 234] width 49 height 12
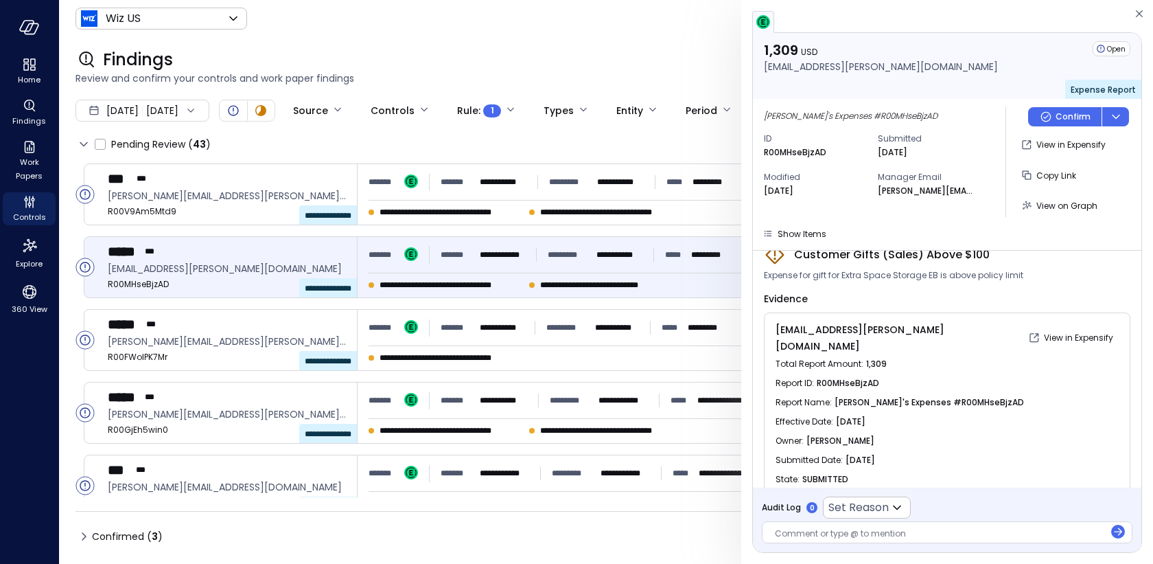
scroll to position [82, 0]
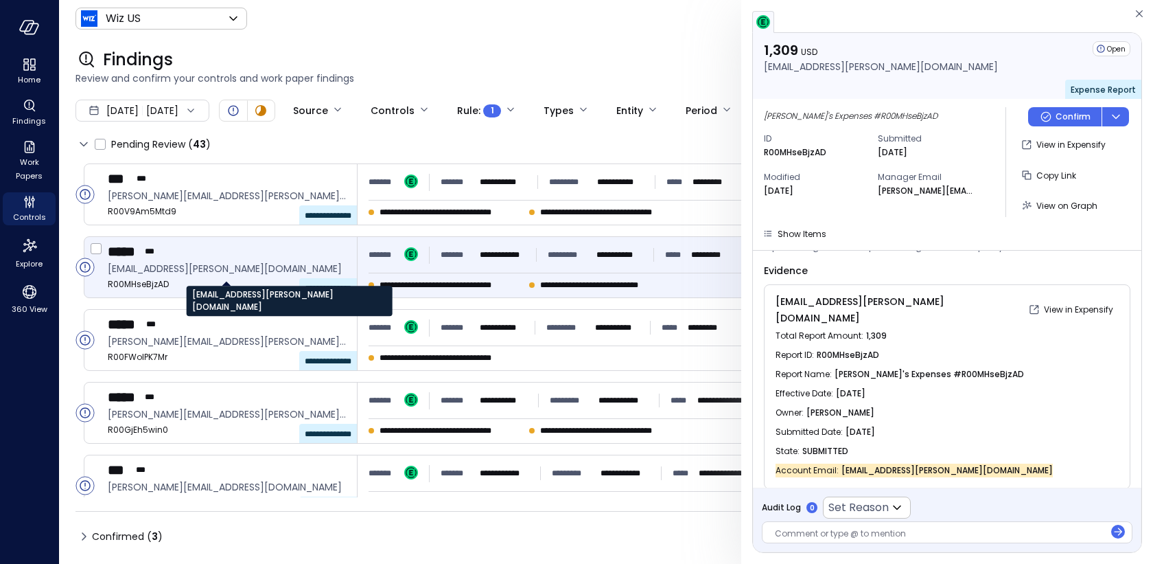
click at [239, 275] on span "matt.joss@wiz.io" at bounding box center [227, 268] width 238 height 15
click at [233, 266] on span "matt.joss@wiz.io" at bounding box center [227, 268] width 238 height 15
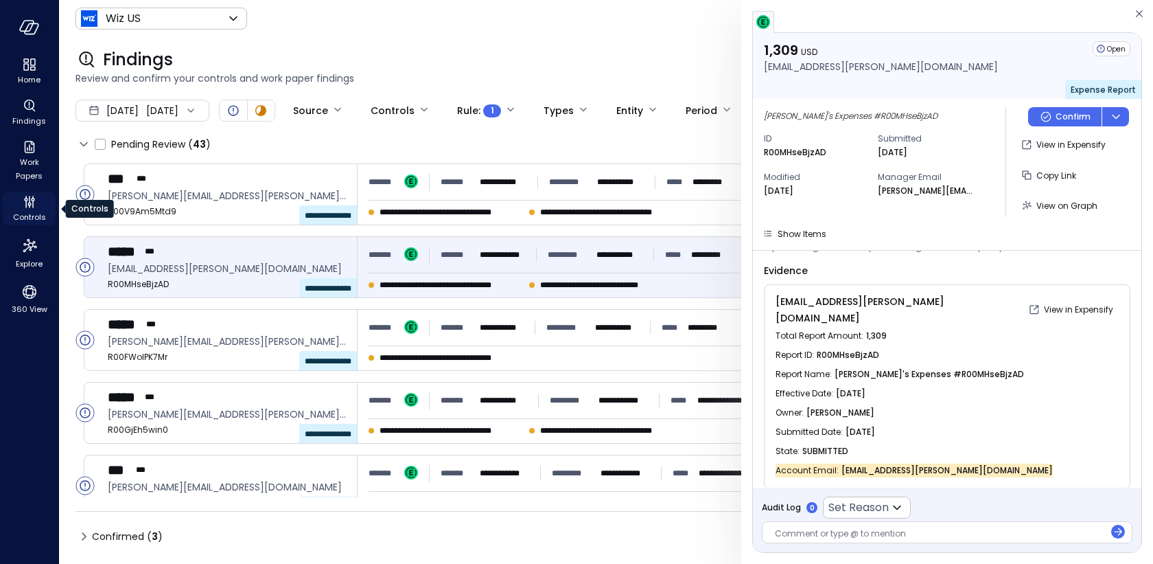
click at [27, 209] on icon "Controls" at bounding box center [29, 202] width 16 height 16
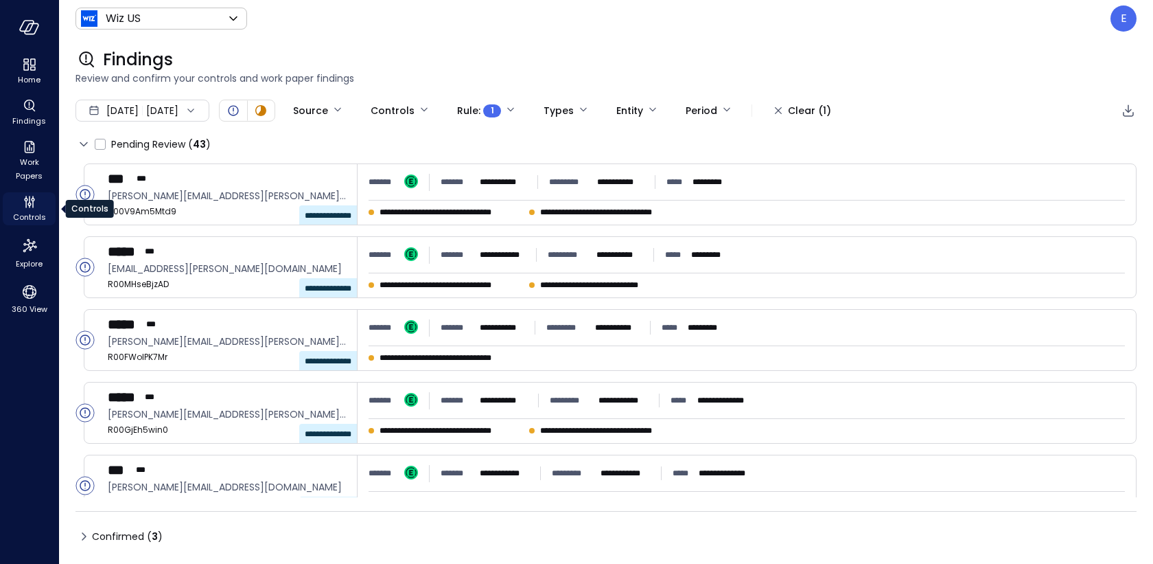
click at [27, 209] on icon "Controls" at bounding box center [29, 202] width 16 height 16
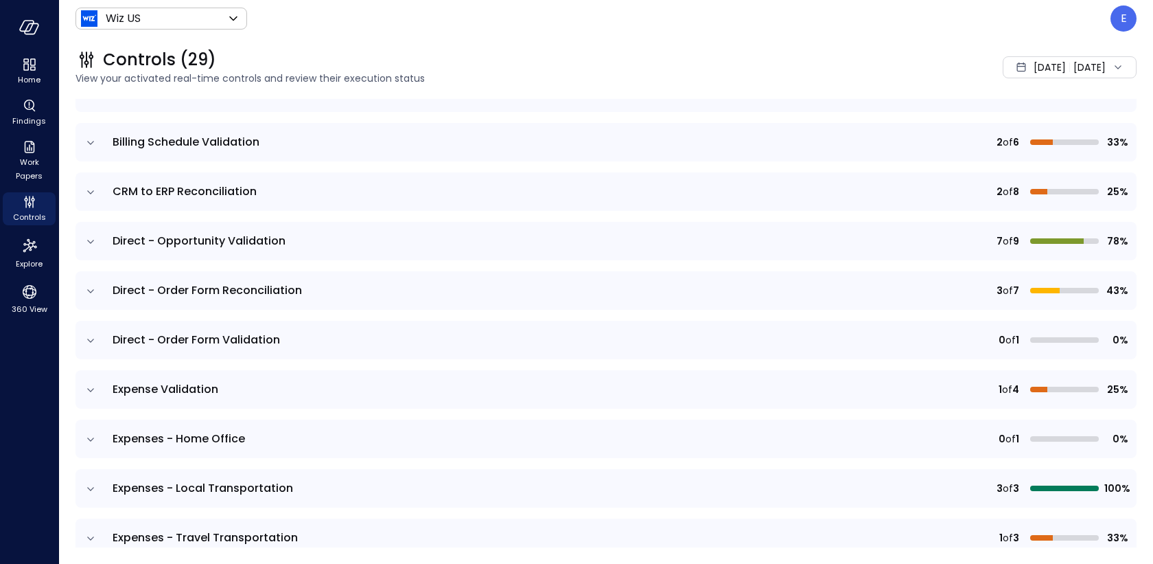
scroll to position [225, 0]
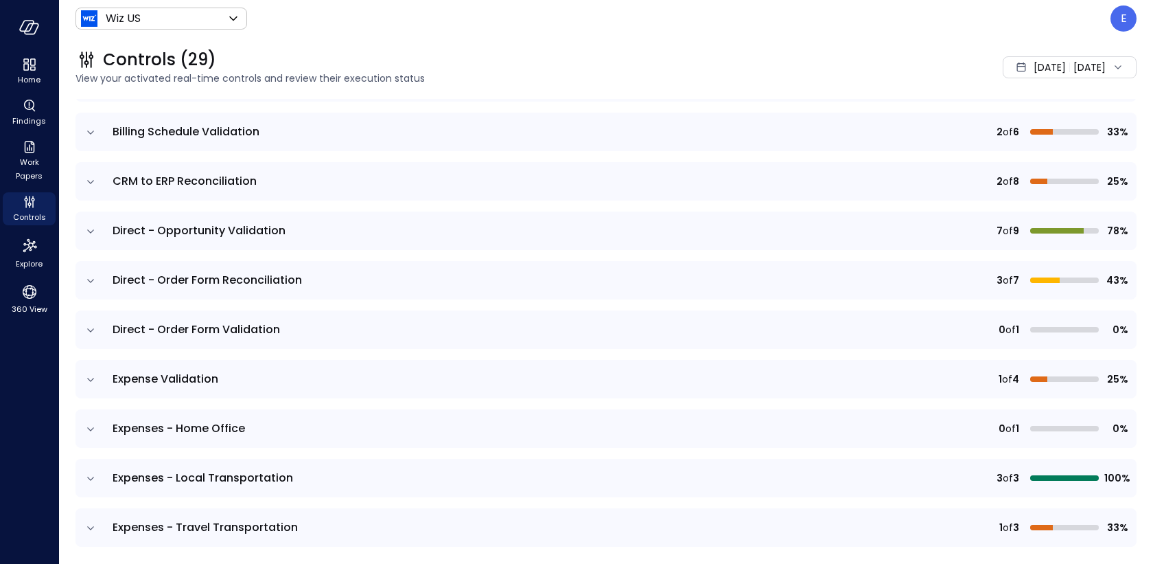
click at [90, 424] on icon "expand row" at bounding box center [91, 429] width 14 height 14
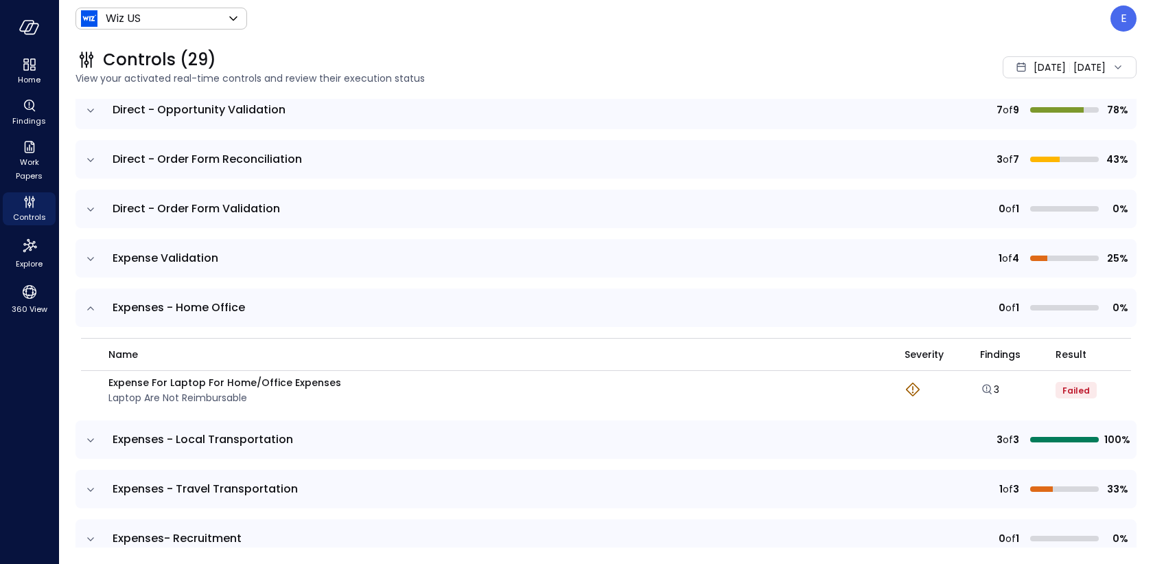
scroll to position [352, 0]
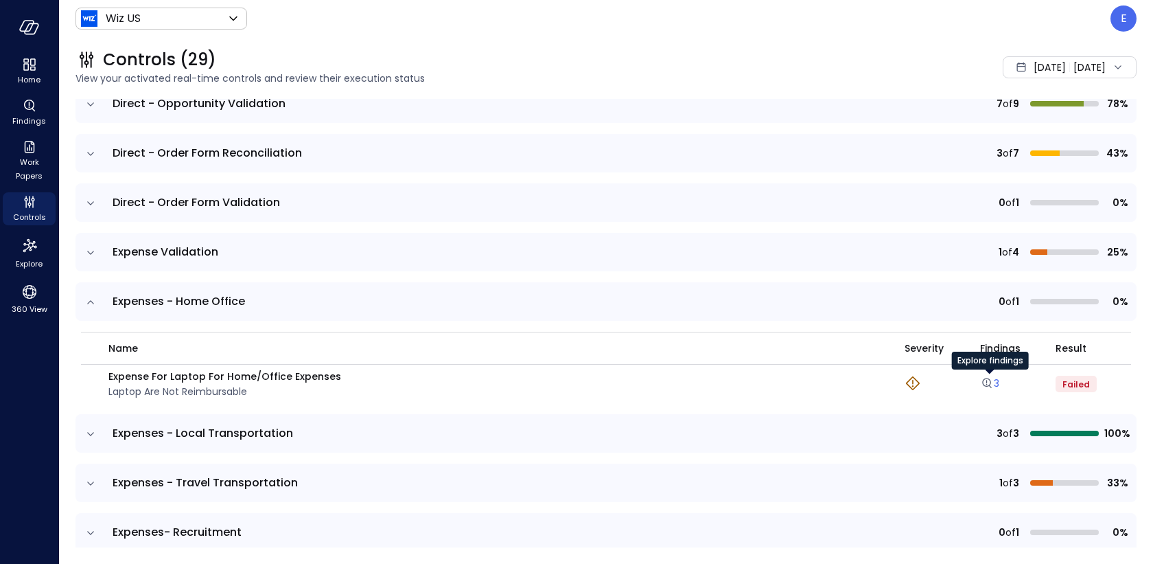
click at [989, 381] on icon "Explore findings" at bounding box center [987, 383] width 14 height 14
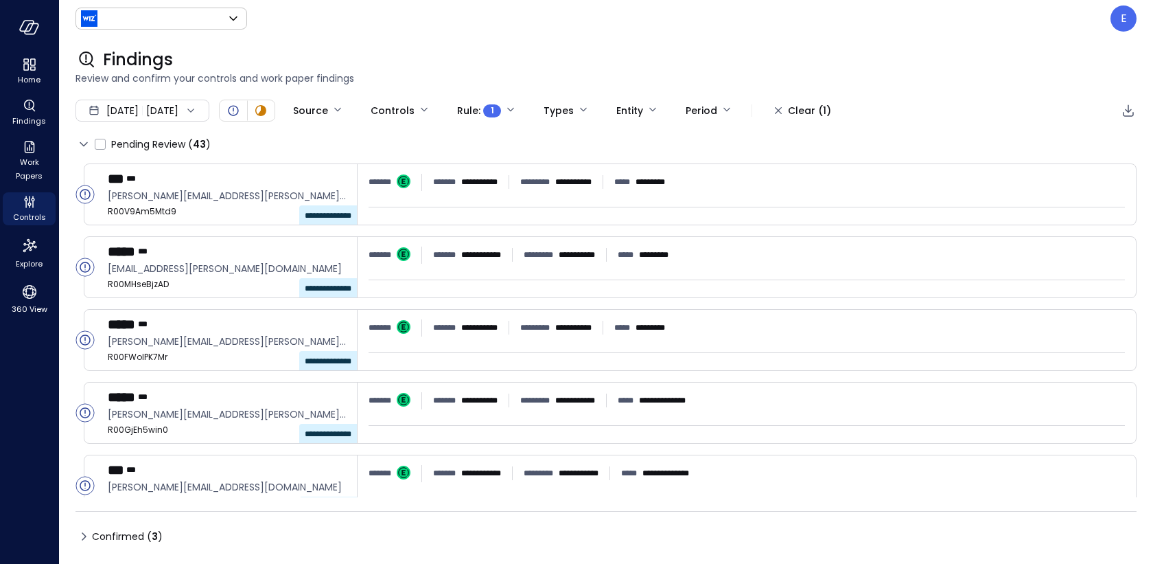
type input "******"
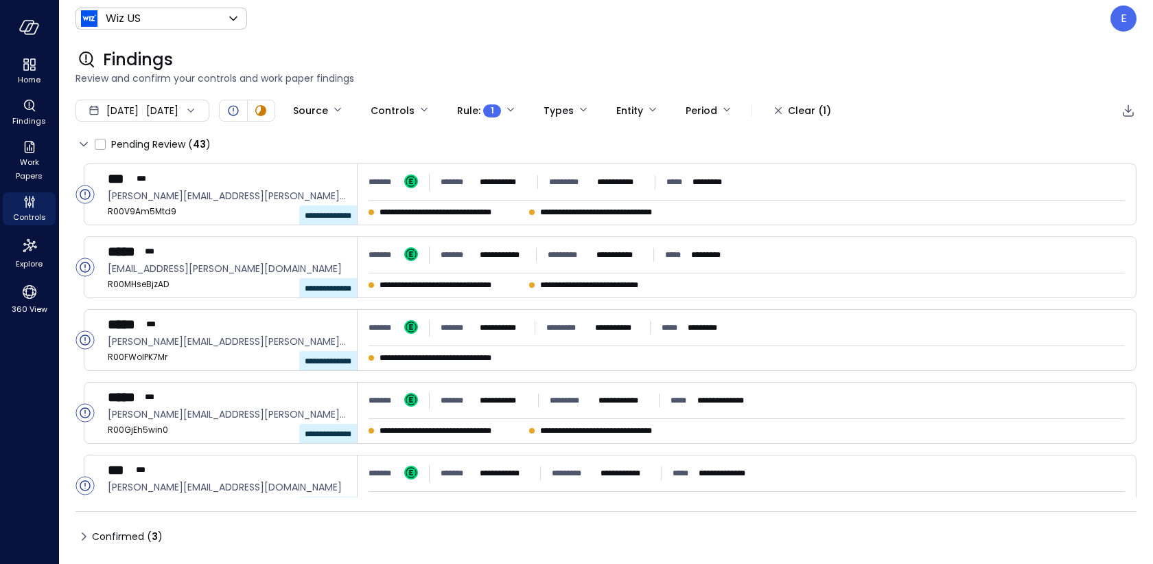
type input "****"
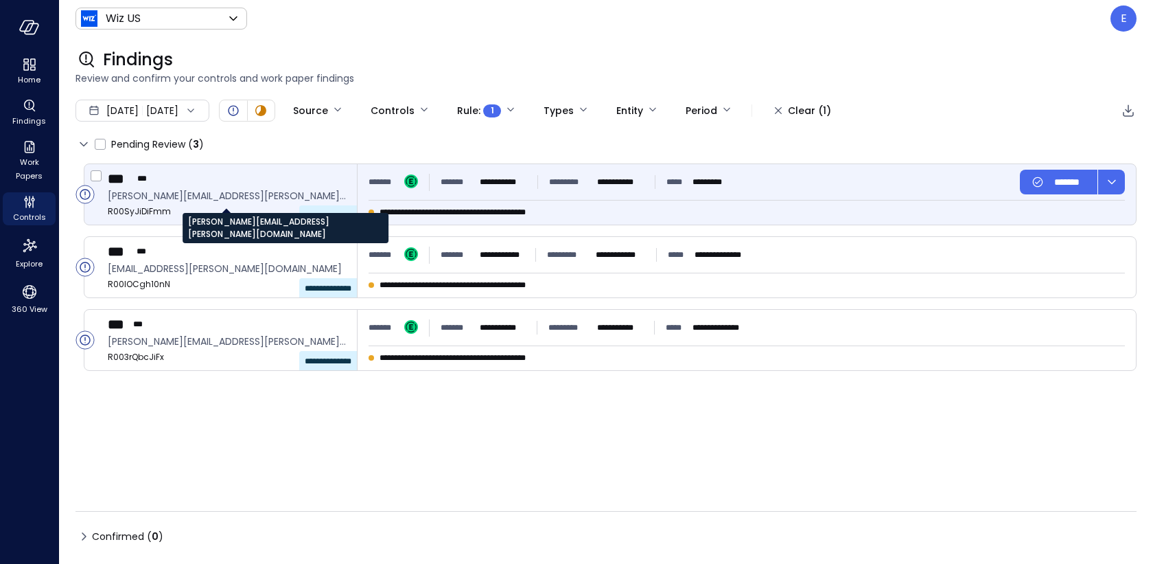
click at [257, 194] on span "jack.freund@wiz.io" at bounding box center [227, 195] width 238 height 15
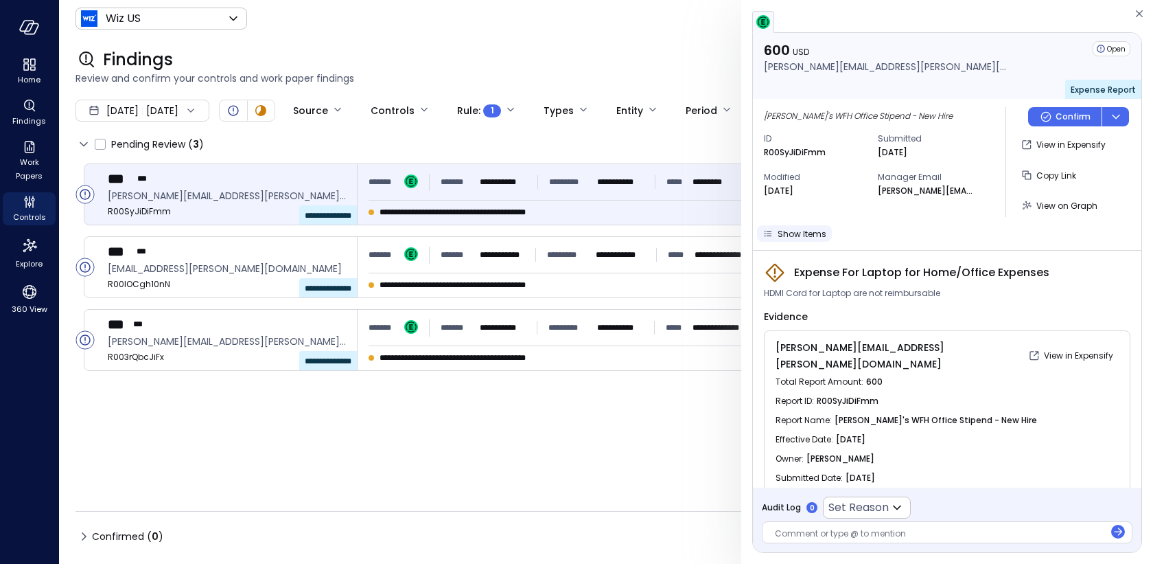
click at [793, 232] on span "Show Items" at bounding box center [802, 234] width 49 height 12
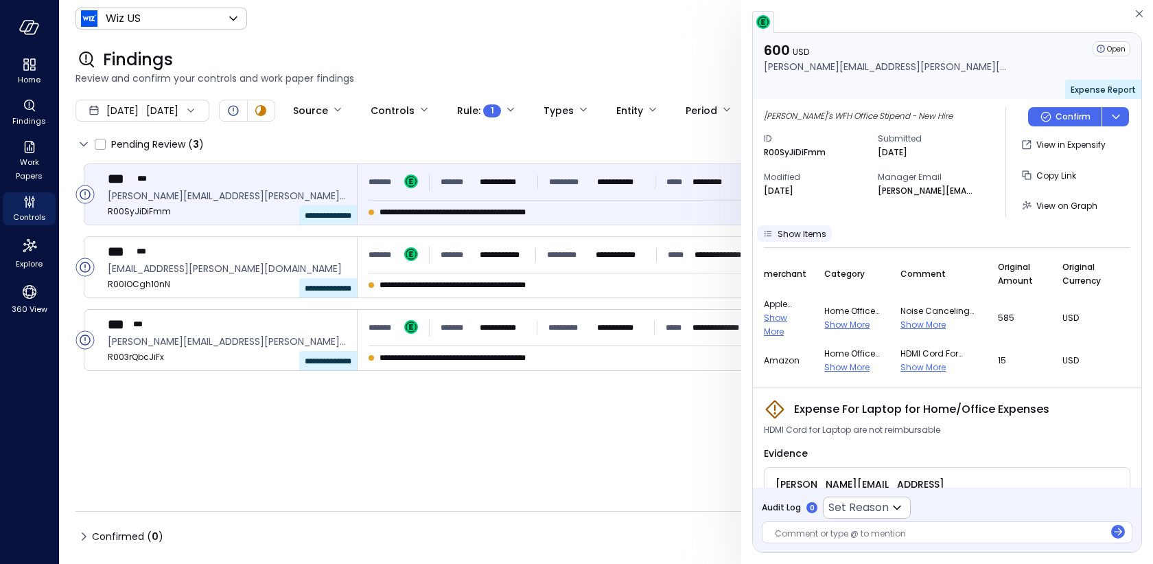
click at [802, 229] on span "Show Items" at bounding box center [802, 234] width 49 height 12
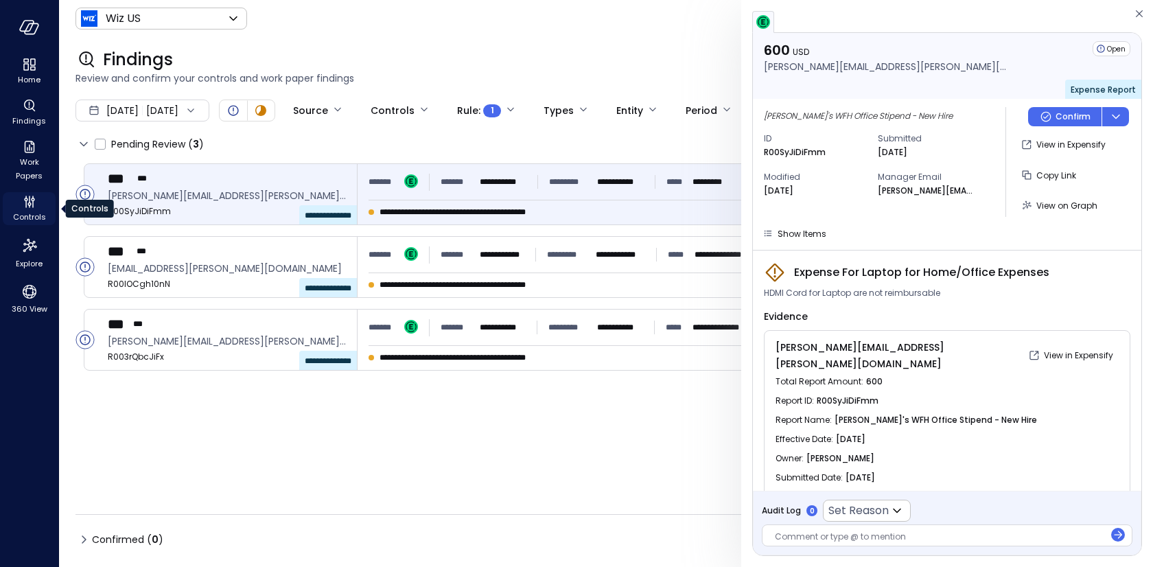
click at [20, 209] on div "Controls" at bounding box center [29, 208] width 53 height 33
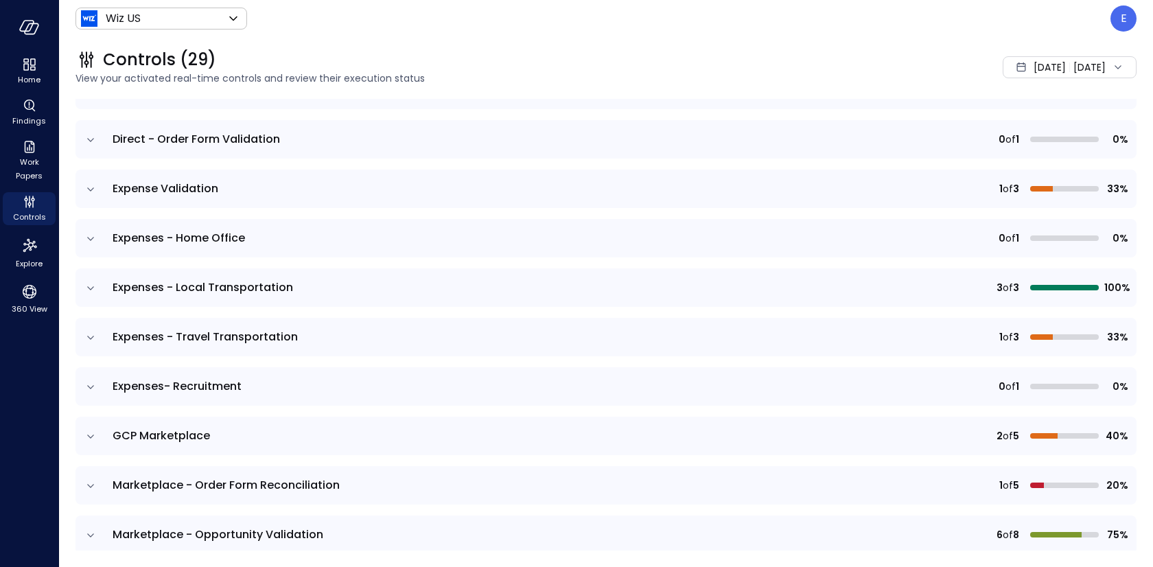
scroll to position [419, 0]
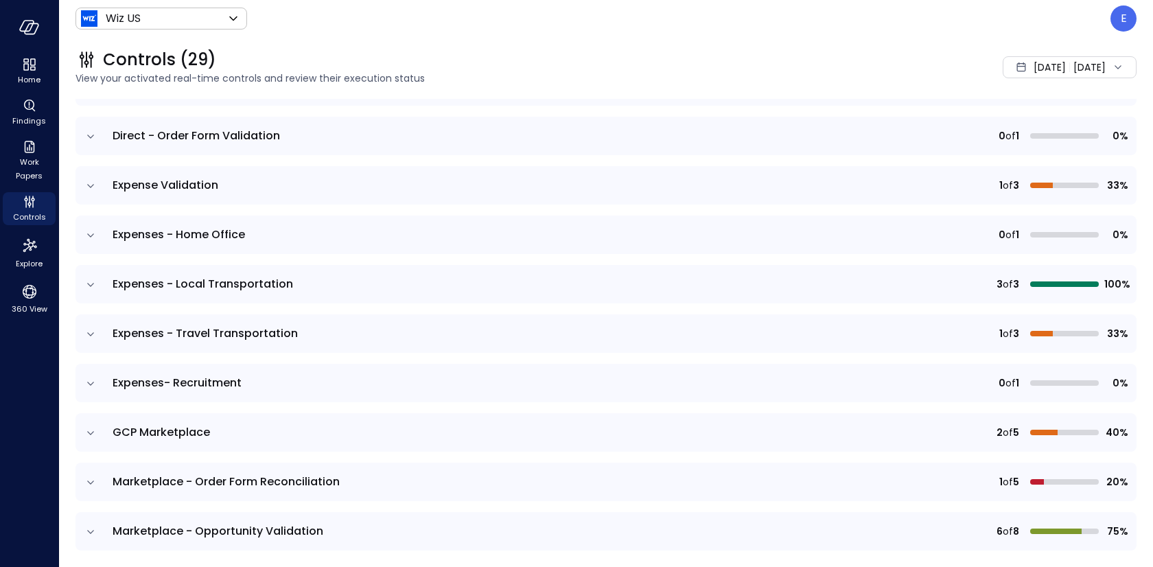
click at [92, 187] on icon "expand row" at bounding box center [91, 186] width 14 height 14
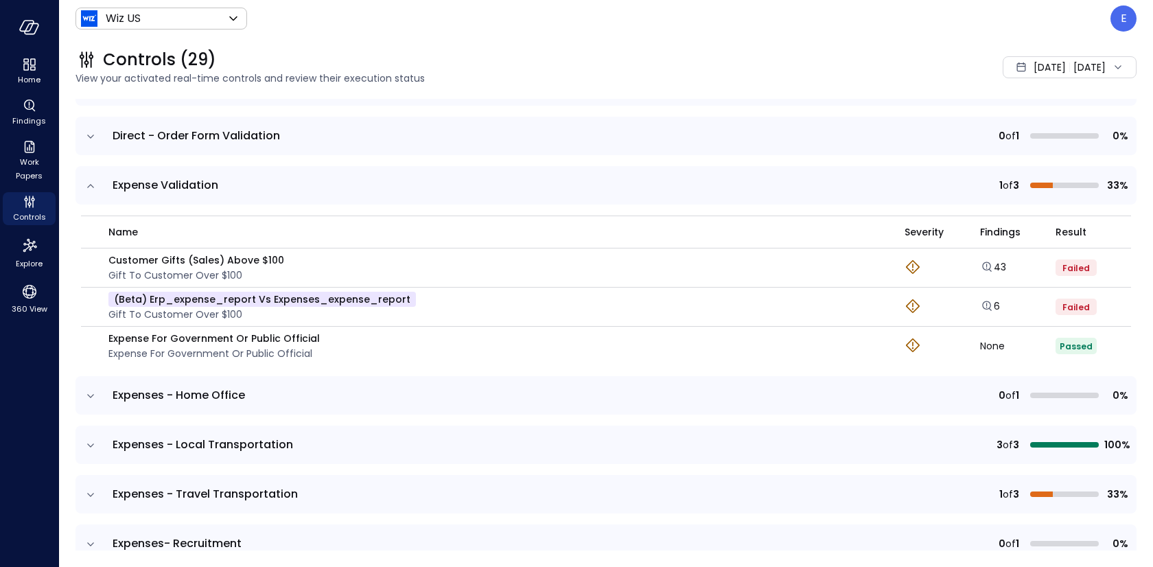
click at [92, 187] on icon "expand row" at bounding box center [91, 186] width 14 height 14
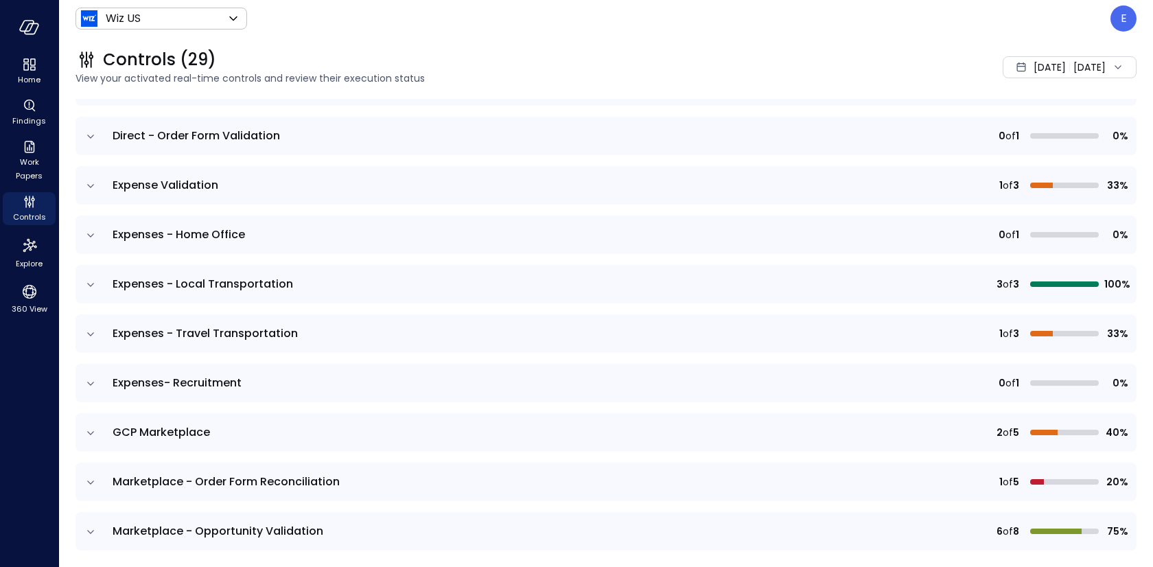
click at [91, 233] on icon "expand row" at bounding box center [91, 236] width 14 height 14
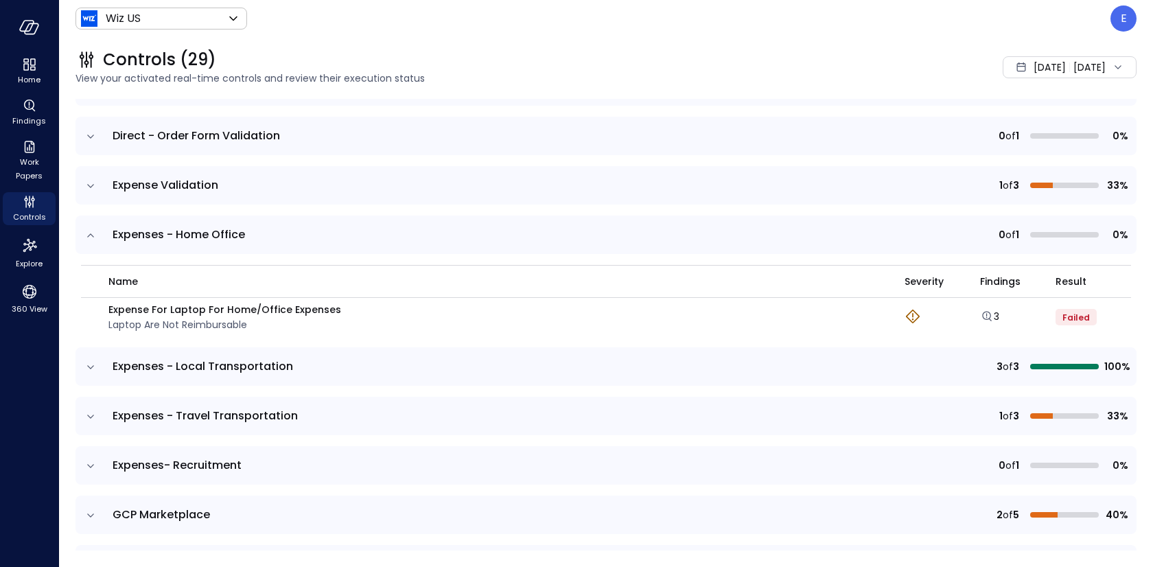
click at [91, 233] on icon "expand row" at bounding box center [90, 234] width 7 height 3
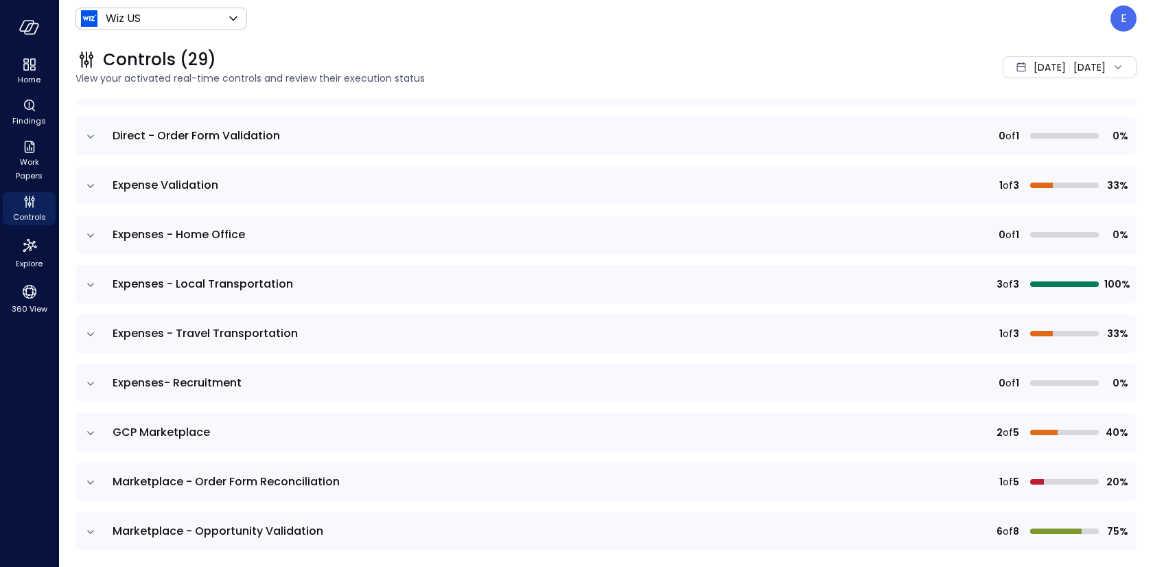
click at [91, 283] on icon "expand row" at bounding box center [91, 285] width 14 height 14
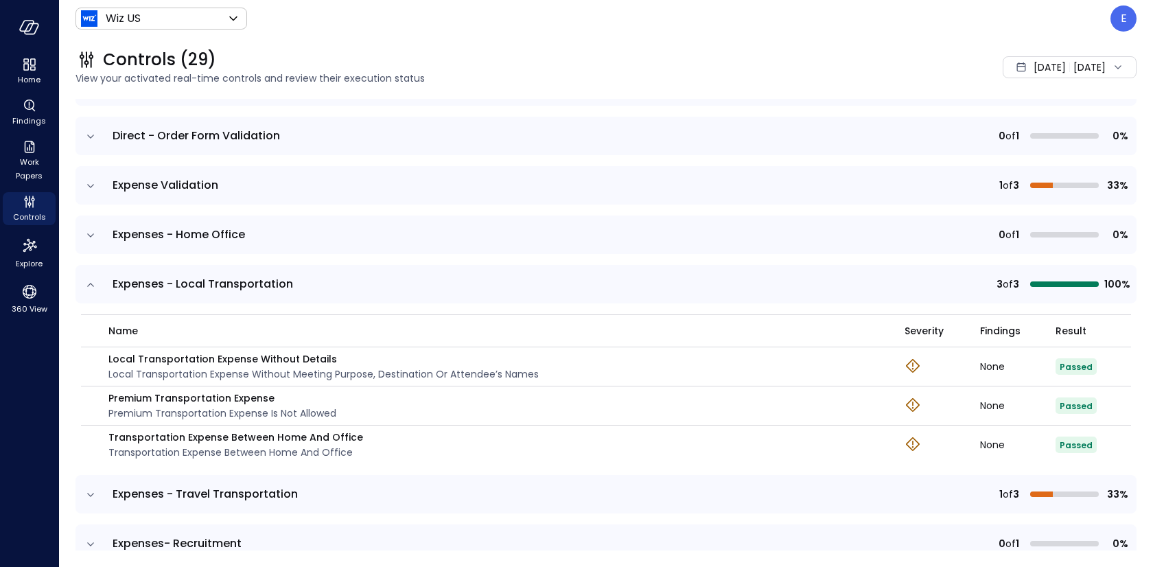
click at [91, 283] on icon "expand row" at bounding box center [90, 284] width 7 height 3
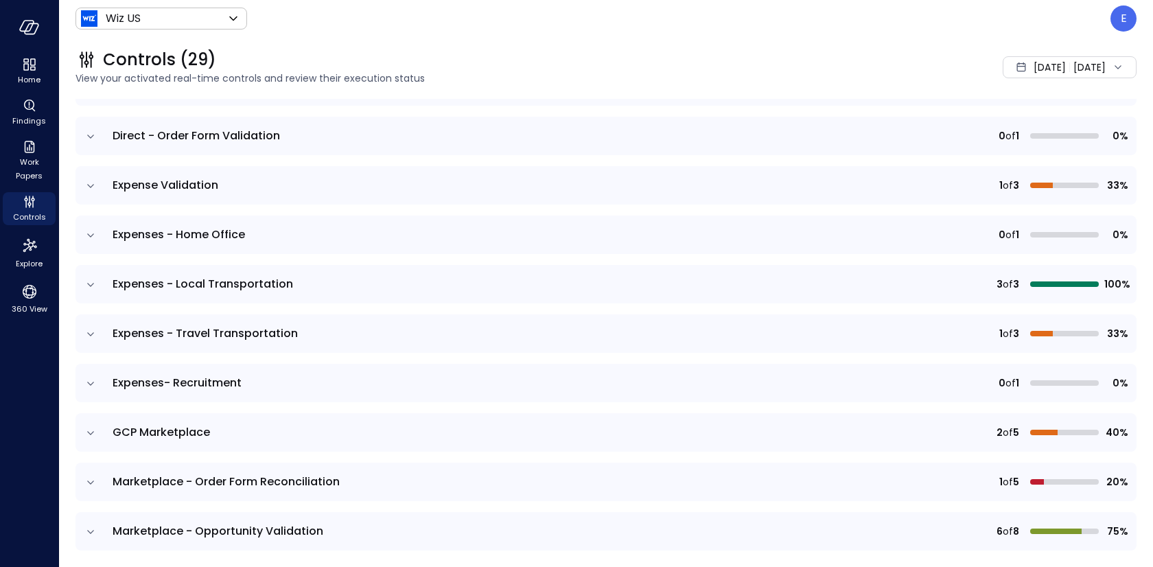
click at [89, 337] on icon "expand row" at bounding box center [91, 334] width 14 height 14
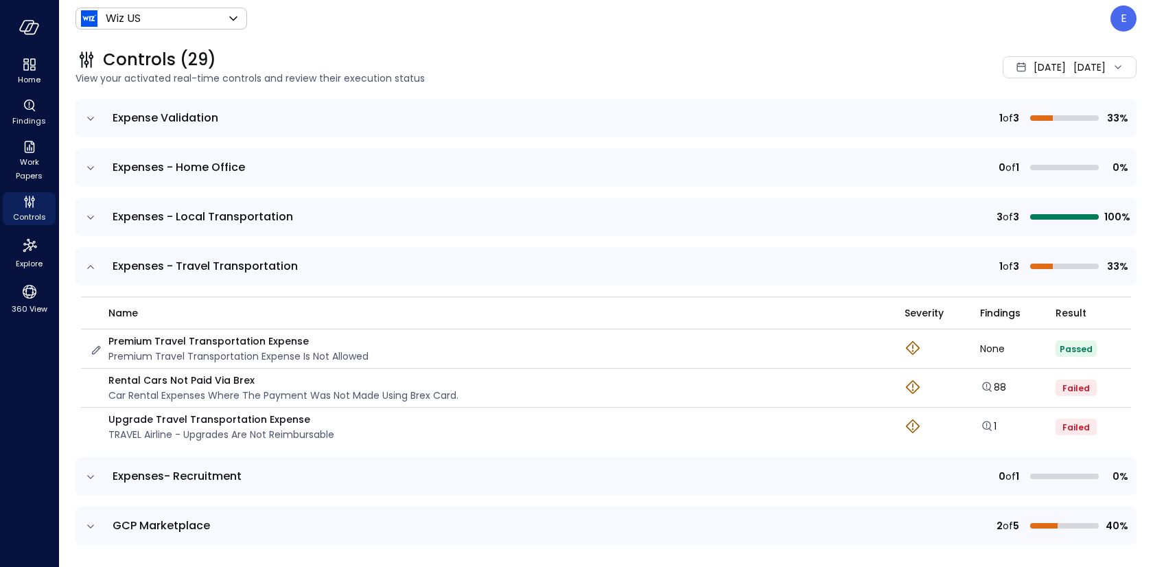
scroll to position [494, 0]
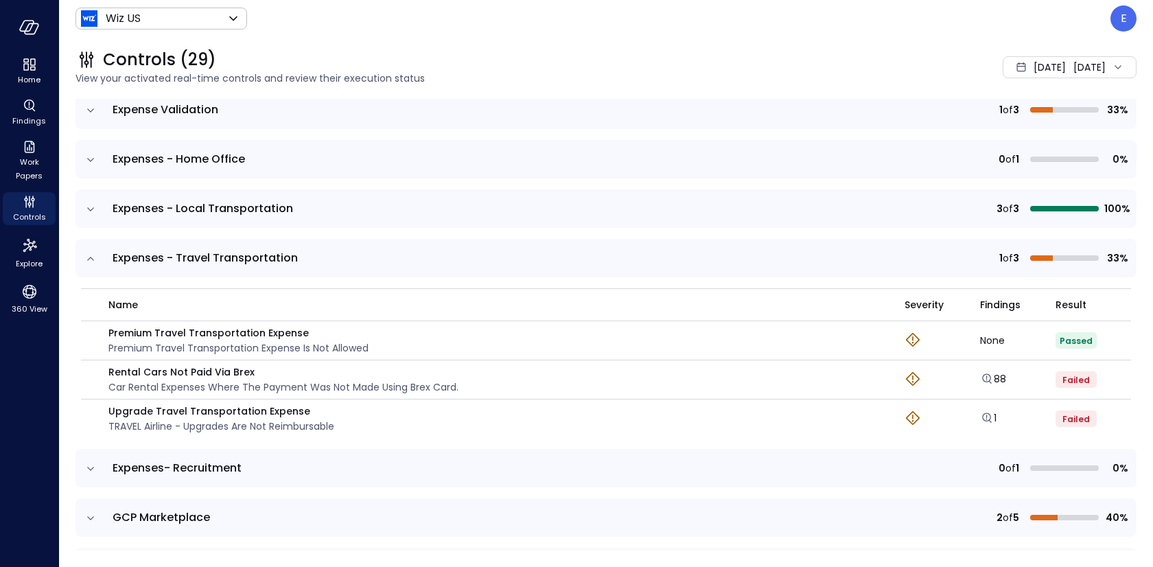
click at [90, 465] on icon "expand row" at bounding box center [91, 469] width 14 height 14
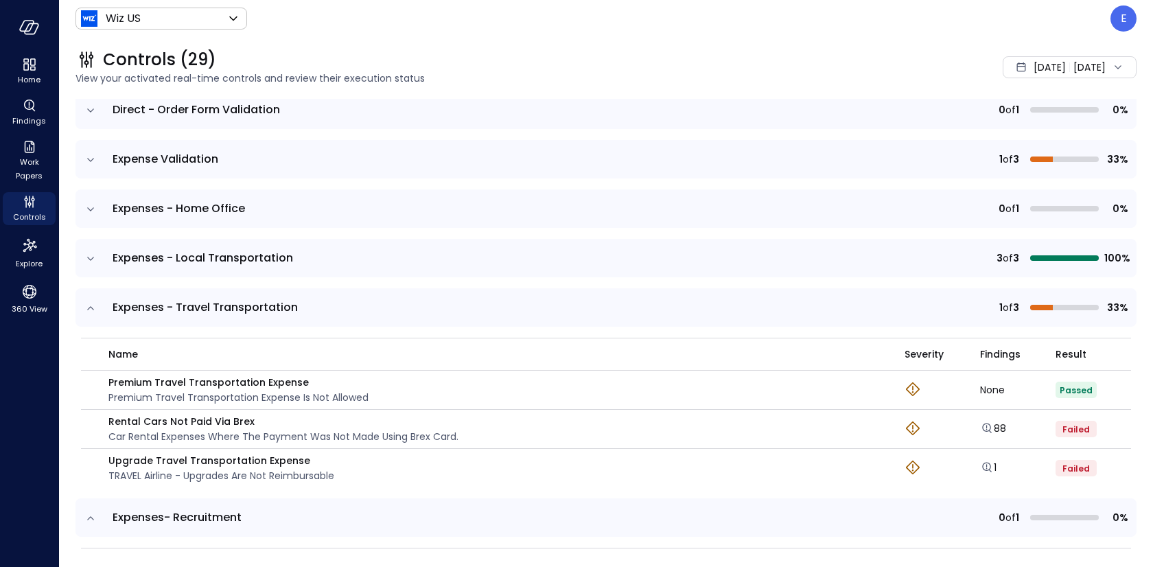
scroll to position [444, 0]
click at [91, 162] on icon "expand row" at bounding box center [91, 161] width 14 height 14
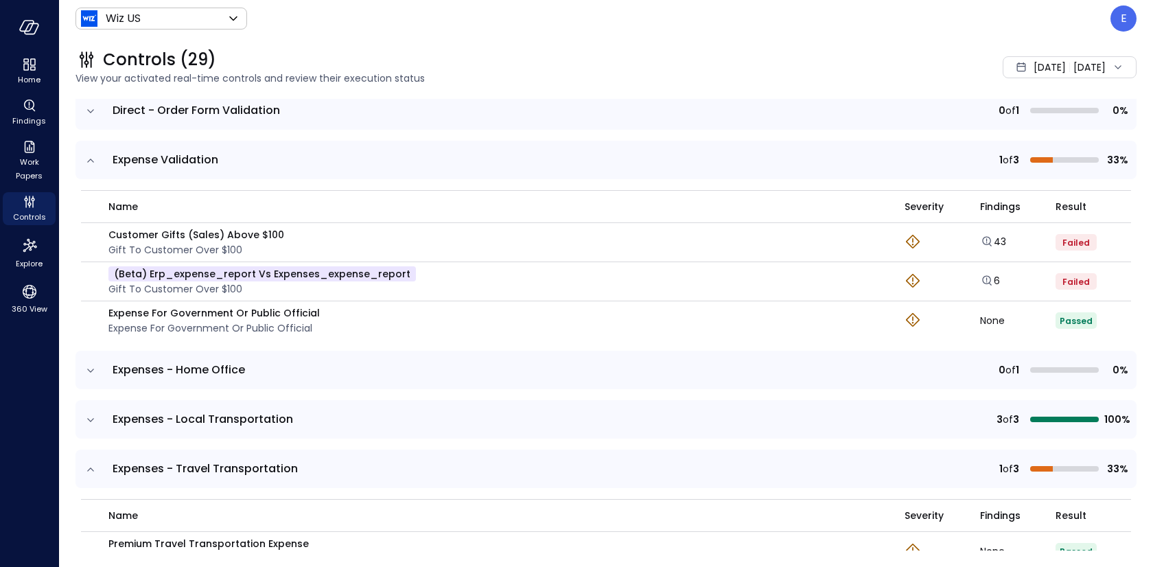
click at [213, 185] on div "name Severity Findings Result Customer Gifts (Sales) Above $100 Gift to custome…" at bounding box center [606, 265] width 1061 height 161
click at [89, 163] on icon "expand row" at bounding box center [91, 161] width 14 height 14
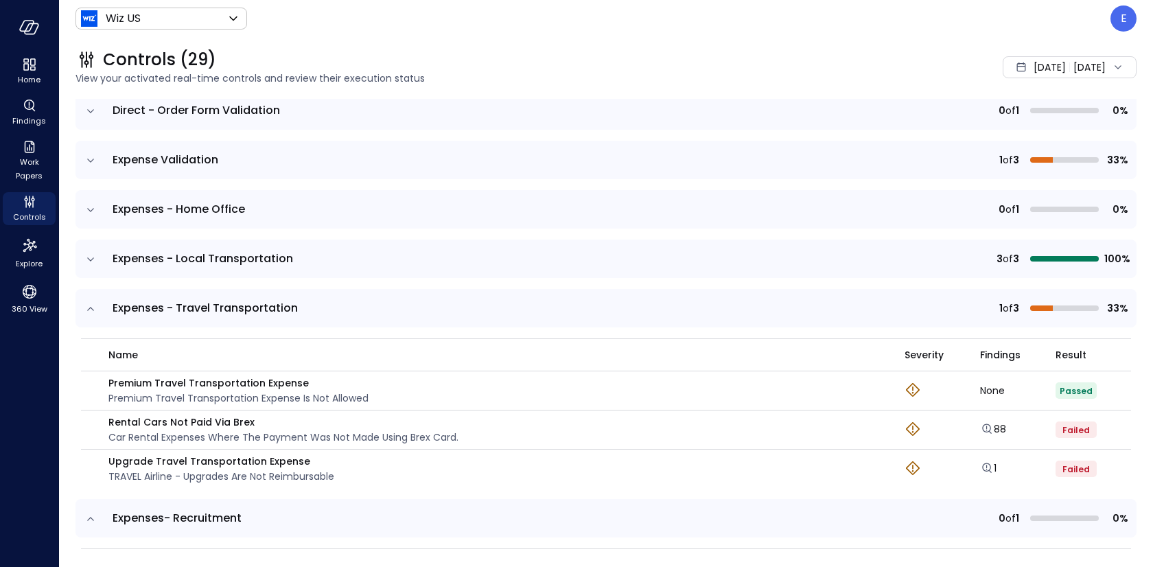
click at [89, 163] on icon "expand row" at bounding box center [91, 161] width 14 height 14
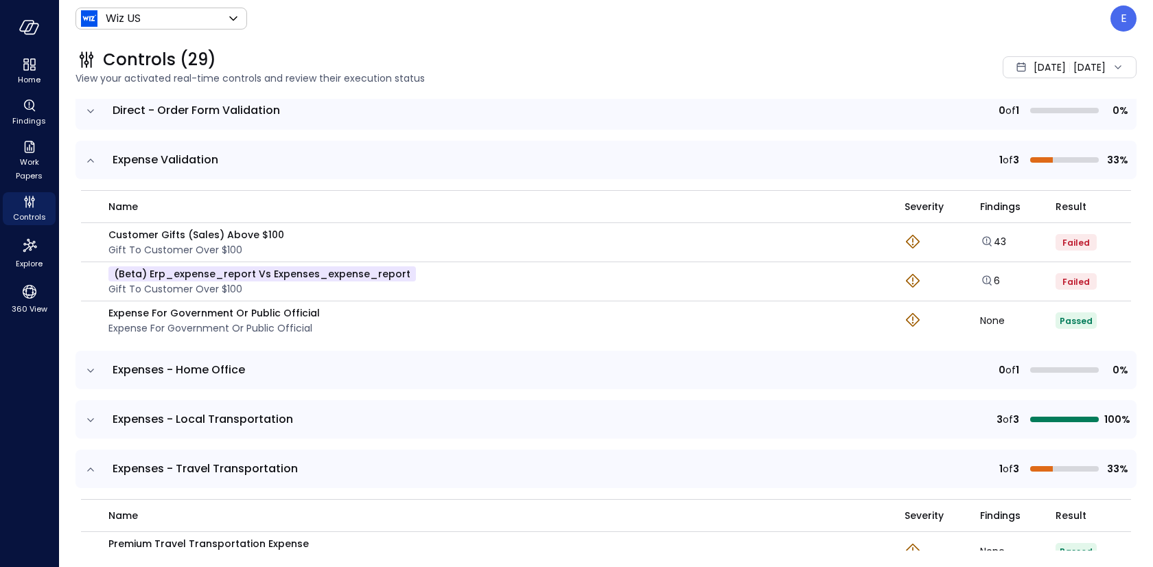
click at [90, 367] on icon "expand row" at bounding box center [91, 371] width 14 height 14
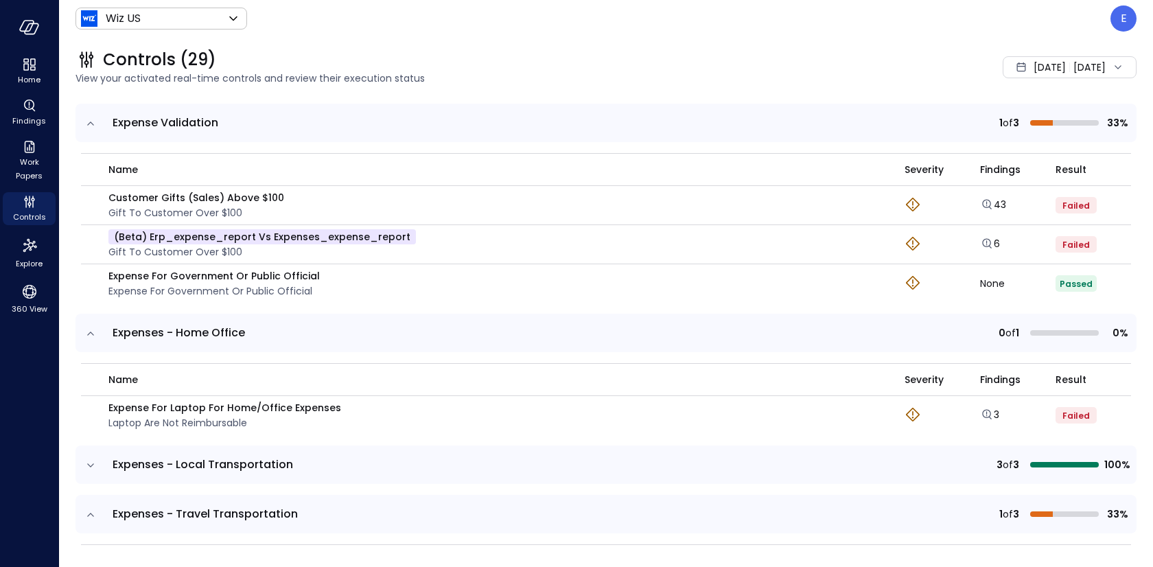
scroll to position [529, 0]
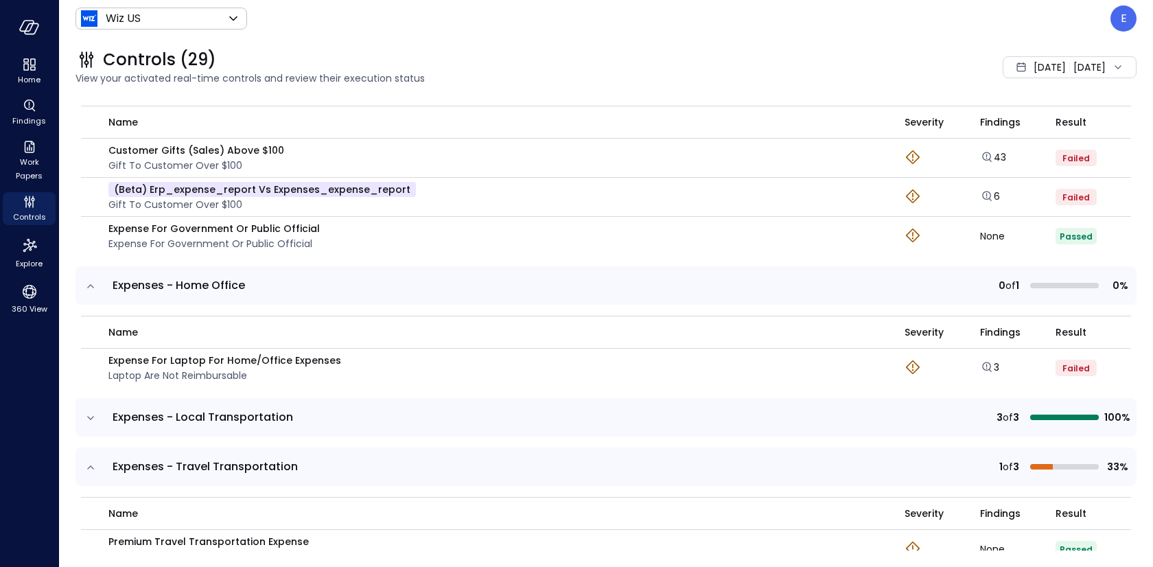
click at [90, 416] on icon "expand row" at bounding box center [90, 417] width 7 height 3
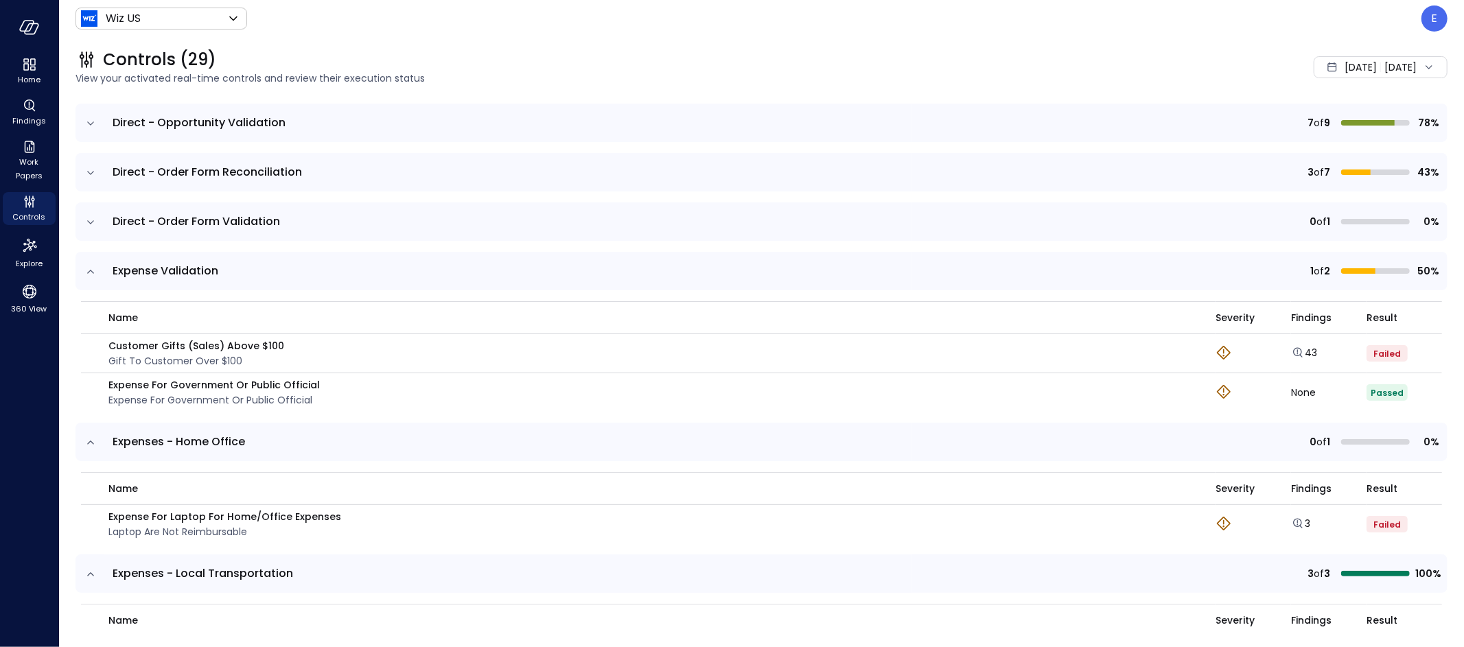
scroll to position [336, 0]
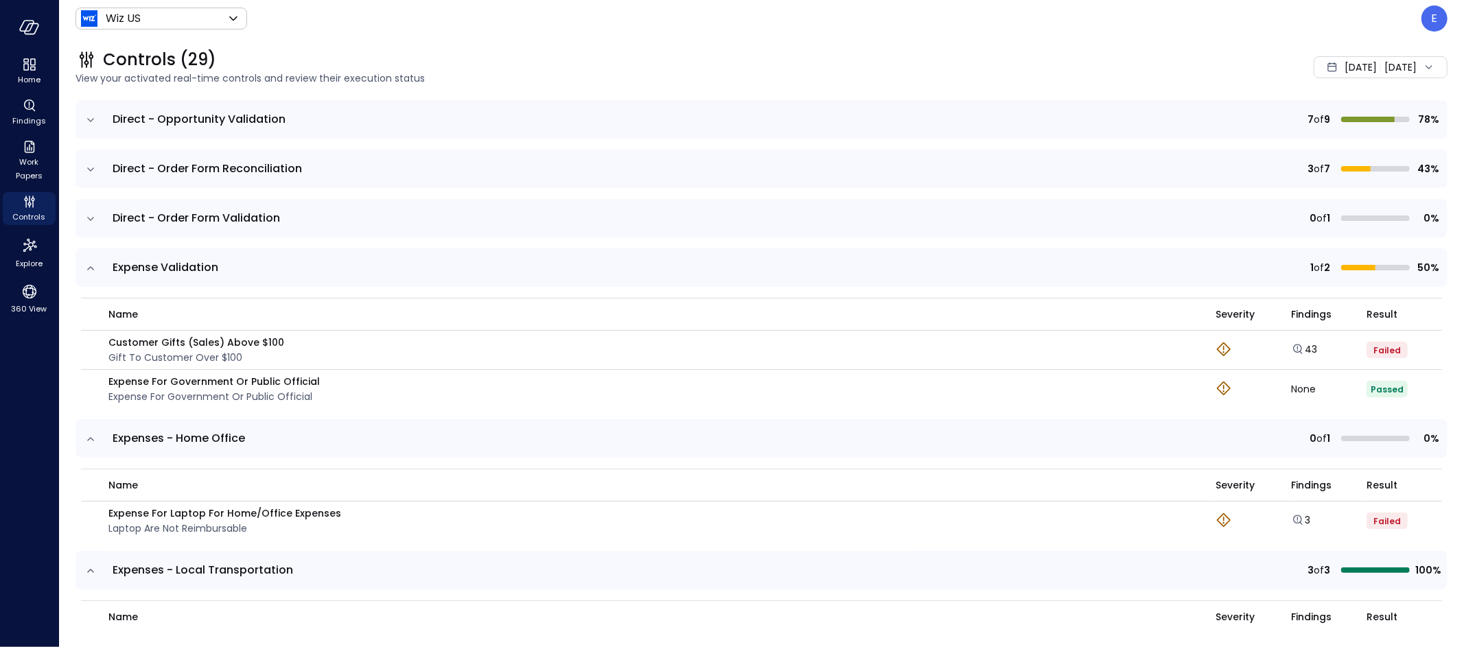
click at [407, 37] on div "Controls (29) View your activated real-time controls and review their execution…" at bounding box center [753, 67] width 1389 height 60
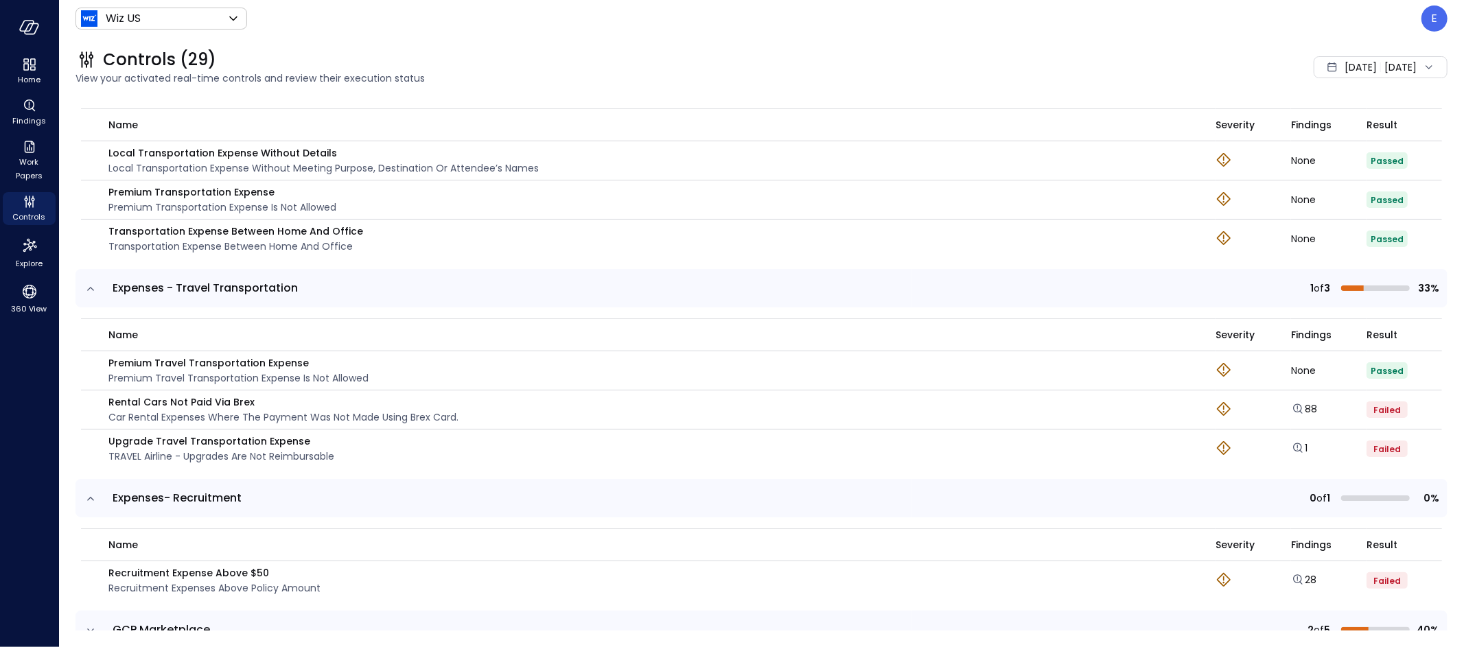
scroll to position [839, 0]
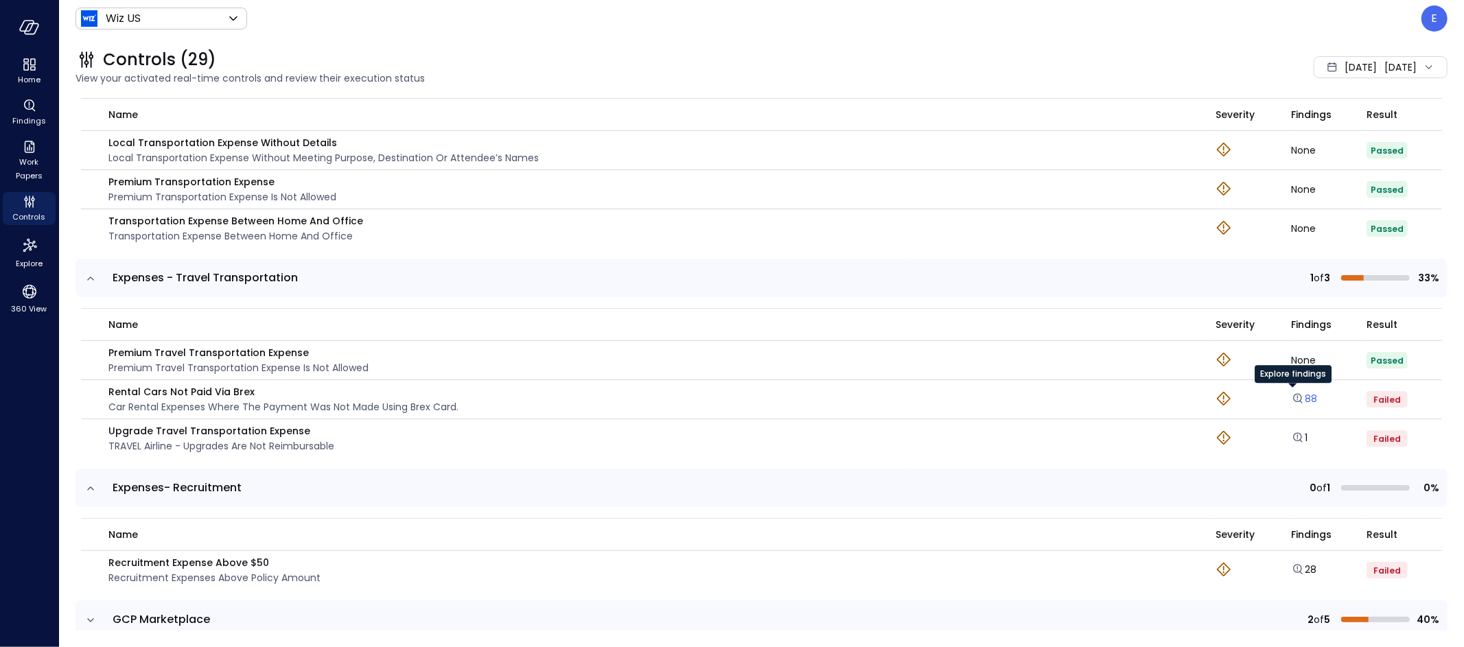
click at [1153, 397] on icon "Explore findings" at bounding box center [1298, 399] width 14 height 14
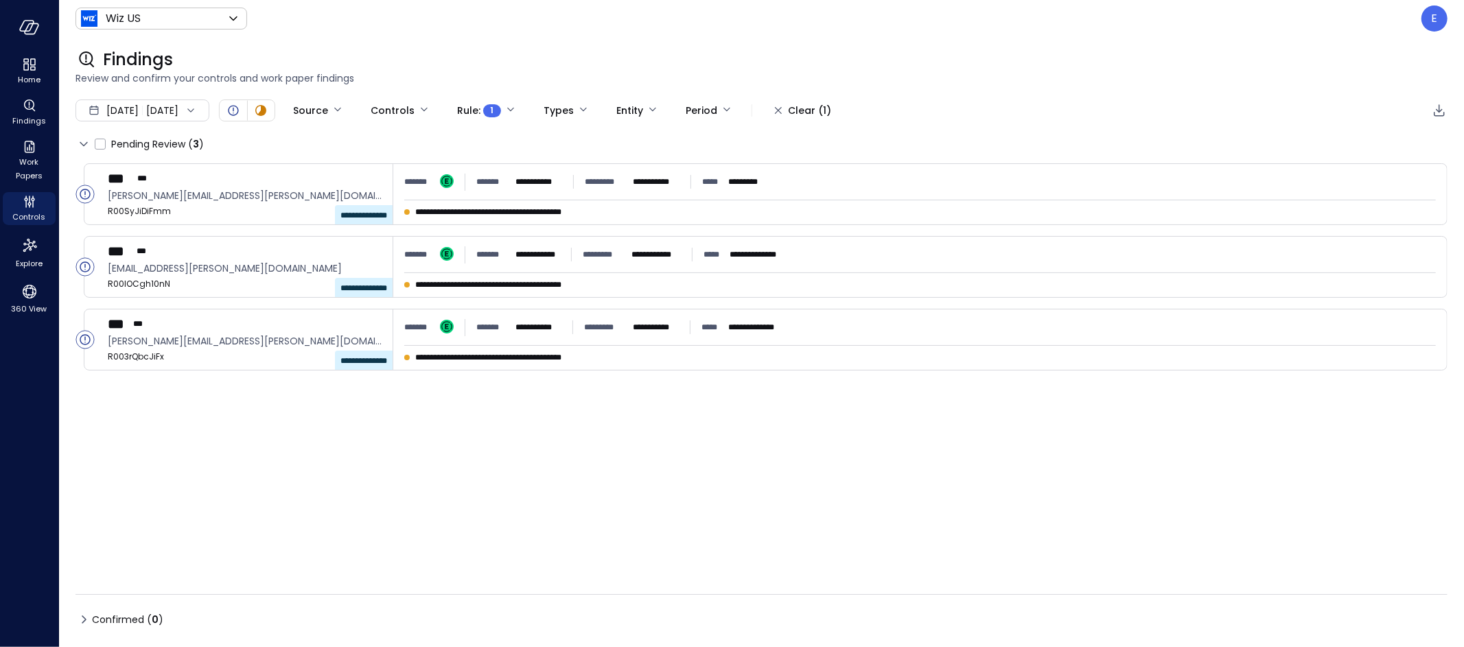
type input "****"
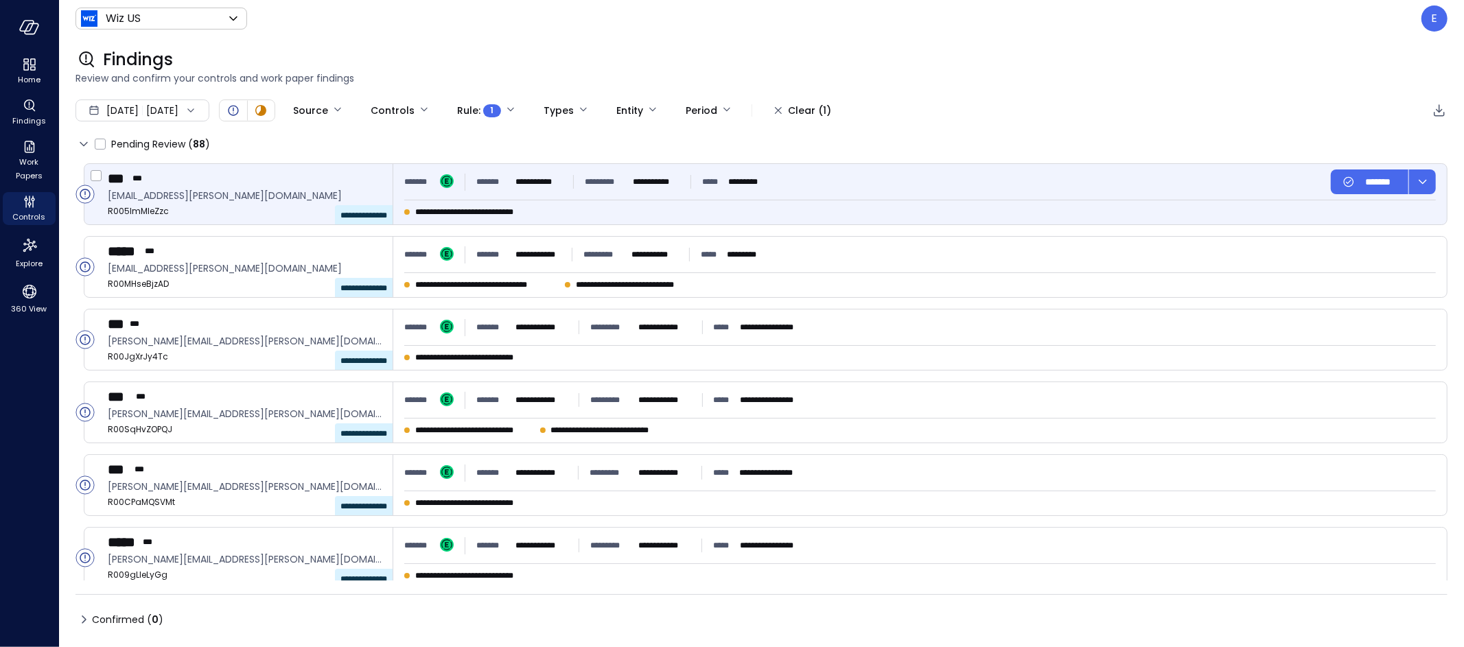
click at [306, 185] on div "*** ***" at bounding box center [245, 179] width 274 height 18
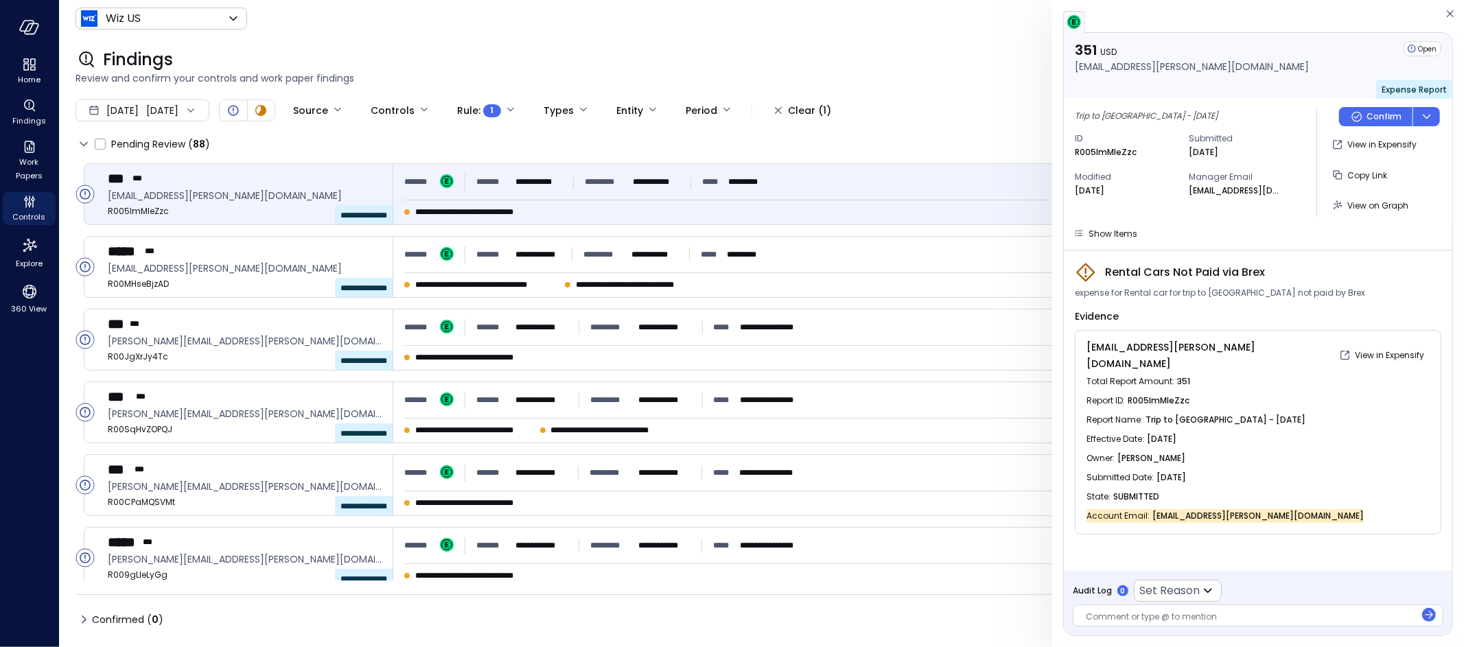
click at [1092, 154] on p "R005lmMleZzc" at bounding box center [1106, 153] width 62 height 14
click at [1093, 151] on p "R005lmMleZzc" at bounding box center [1106, 153] width 62 height 14
click at [1094, 152] on p "R005lmMleZzc" at bounding box center [1106, 153] width 62 height 14
copy p "R005lmMleZzc"
